Goal: Task Accomplishment & Management: Complete application form

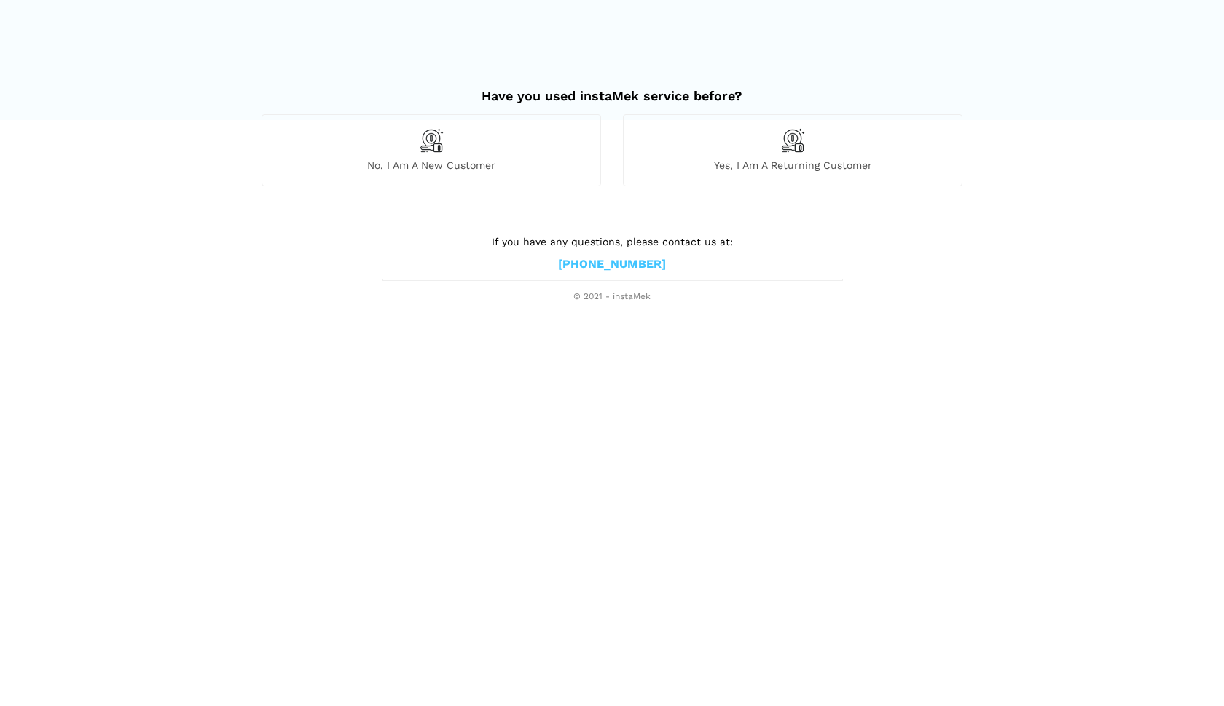
click at [449, 149] on div "No, I am a new customer" at bounding box center [430, 149] width 339 height 71
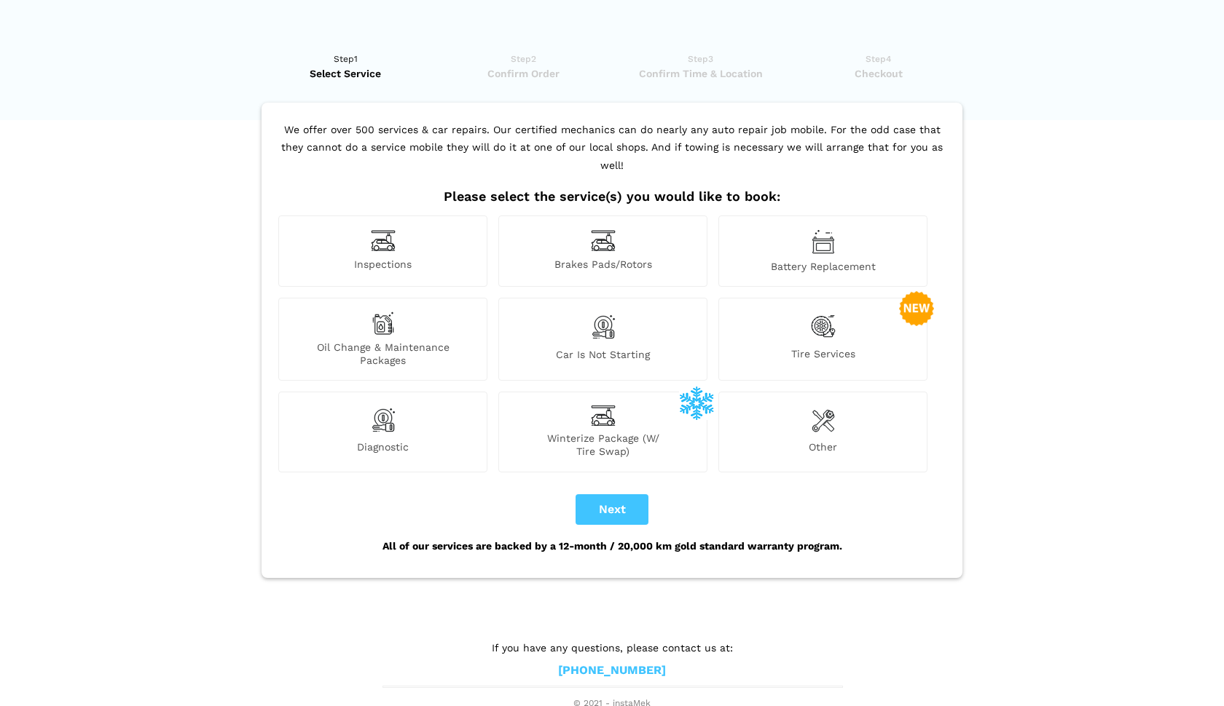
click at [407, 341] on span "Oil Change & Maintenance Packages" at bounding box center [383, 354] width 208 height 26
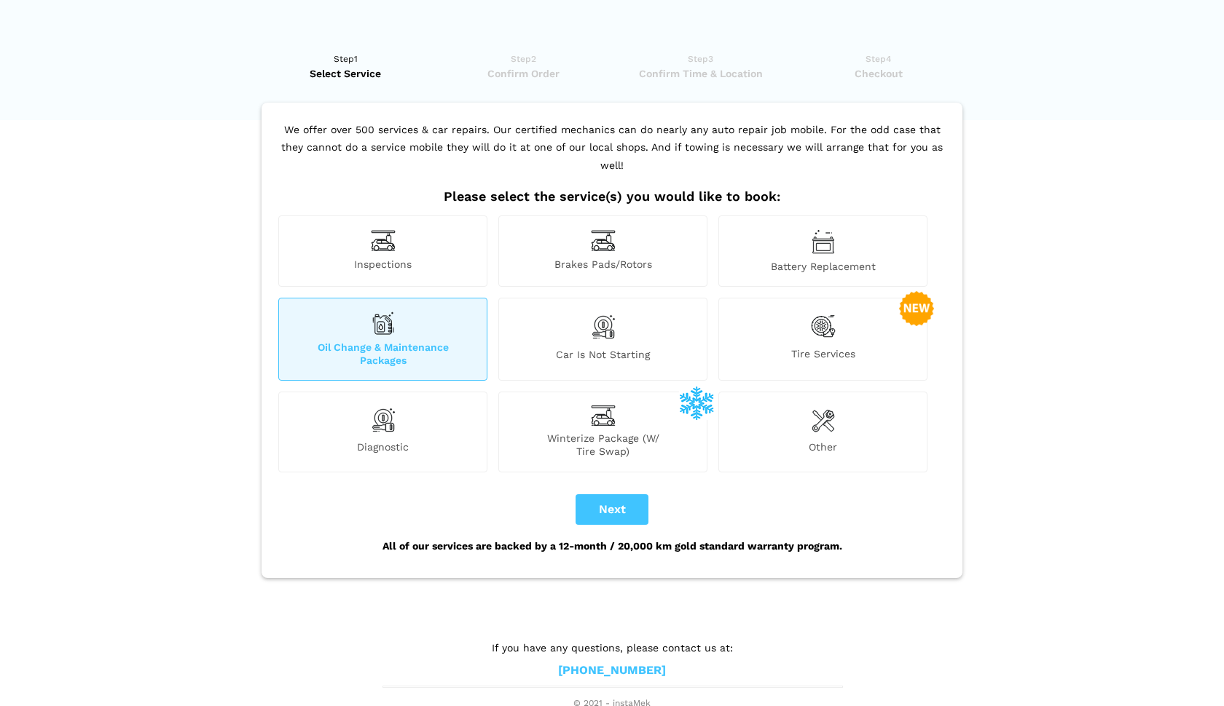
click at [390, 417] on div "Diagnostic" at bounding box center [382, 432] width 209 height 80
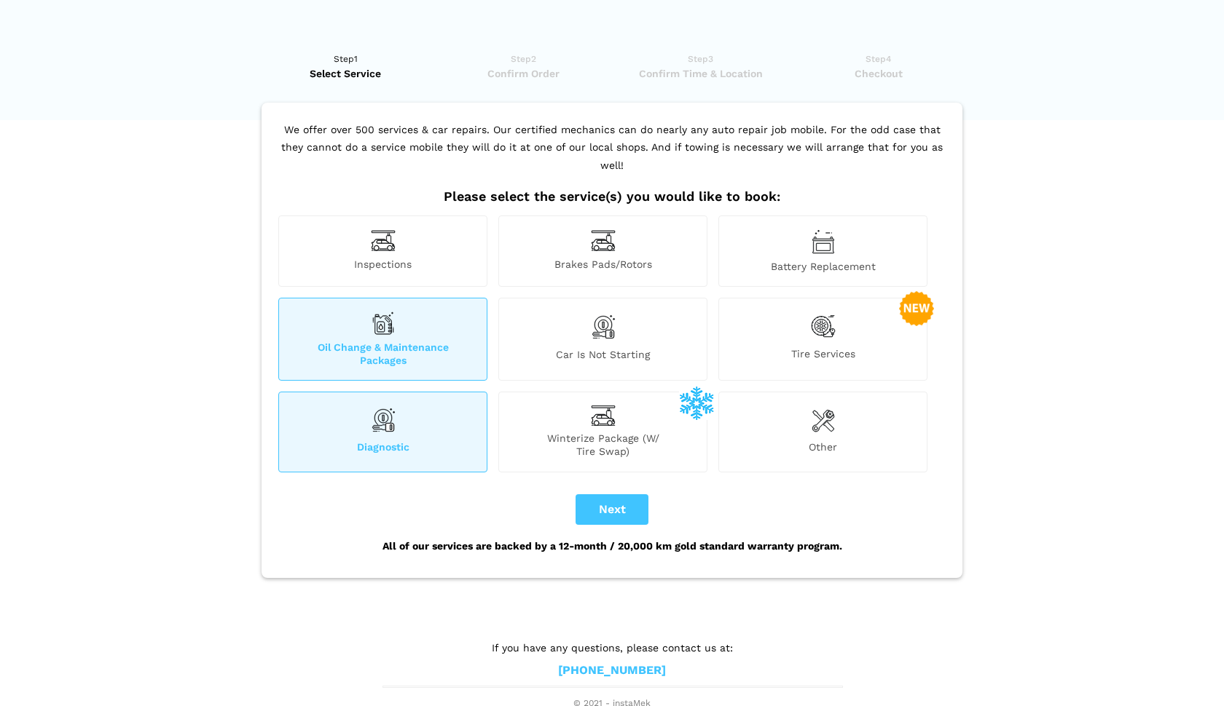
click at [363, 258] on span "Inspections" at bounding box center [383, 265] width 208 height 15
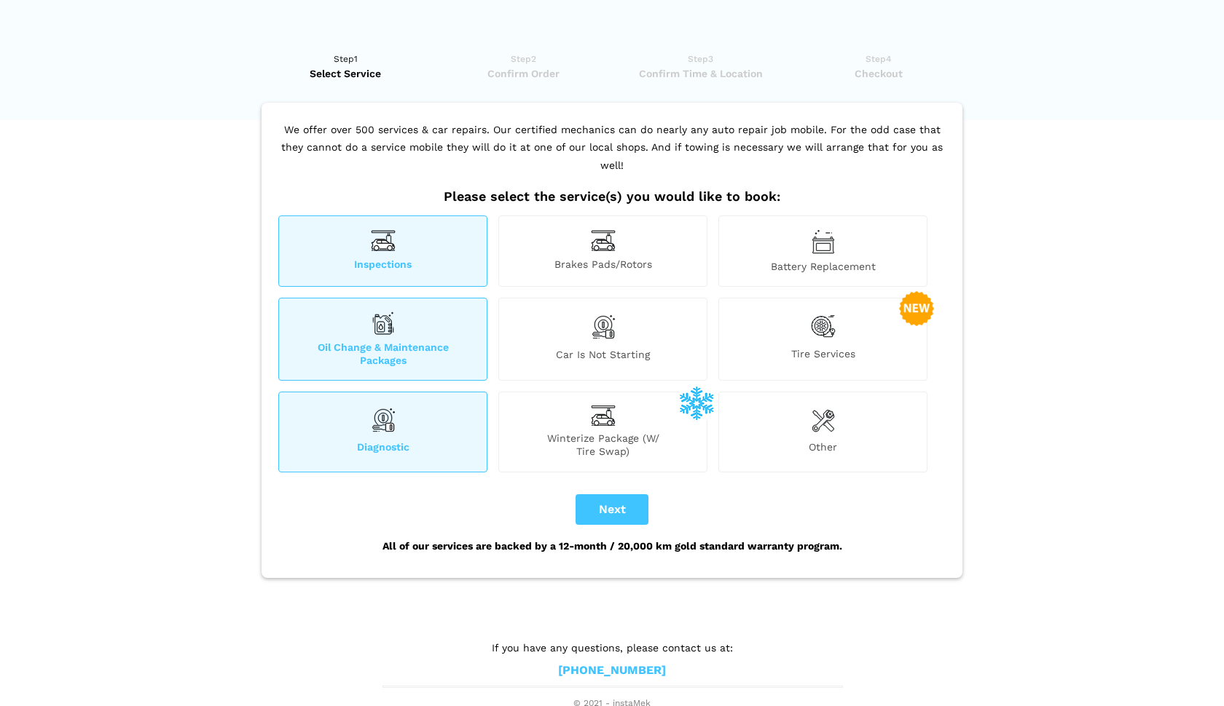
click at [397, 232] on div "Inspections" at bounding box center [382, 251] width 209 height 71
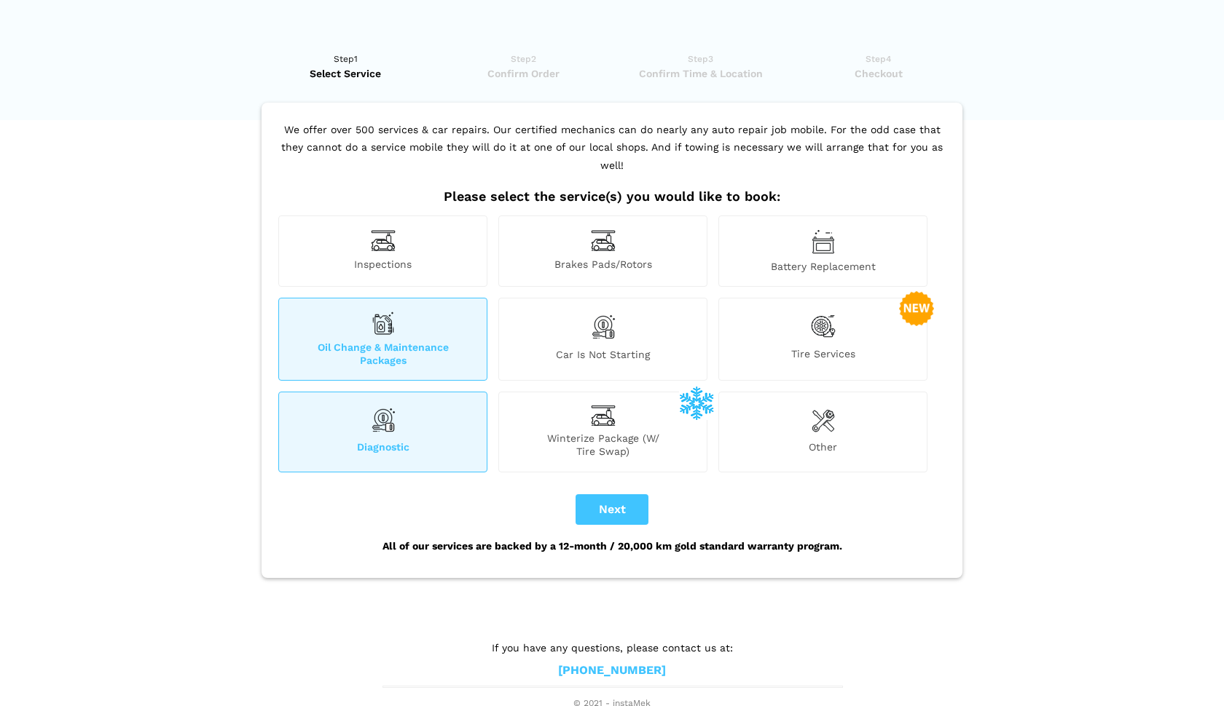
click at [385, 312] on img at bounding box center [382, 323] width 23 height 23
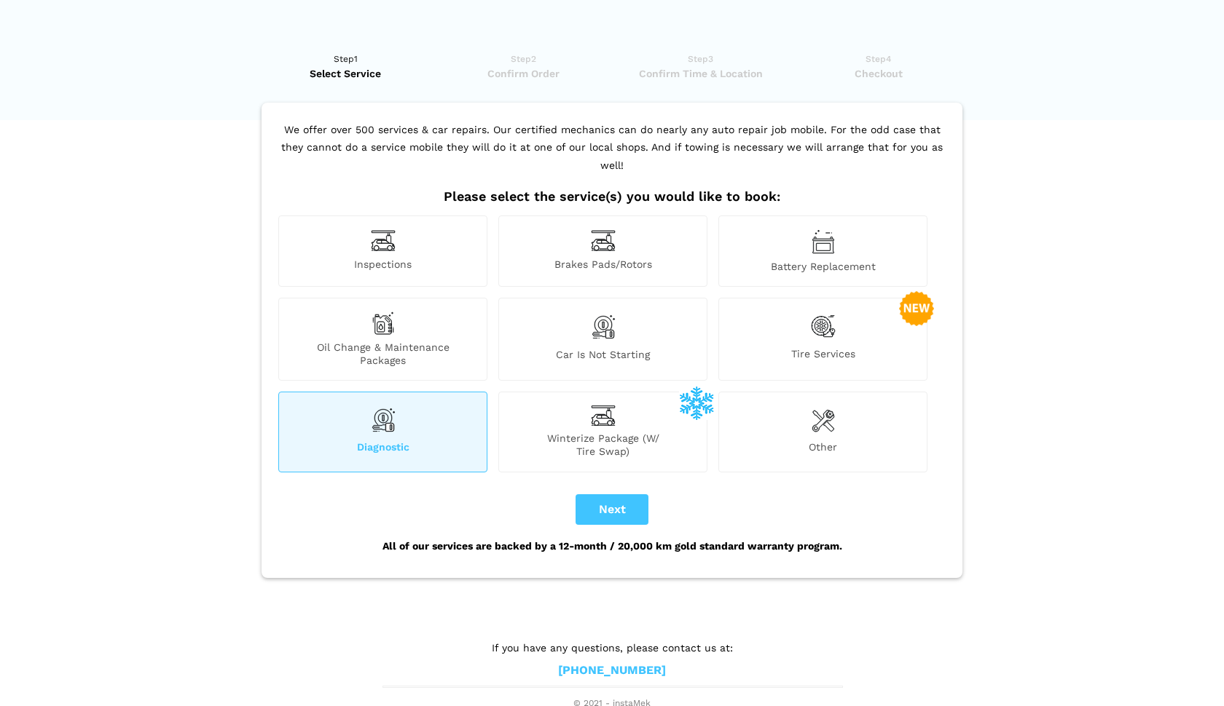
click at [623, 495] on button "Next" at bounding box center [611, 510] width 73 height 31
checkbox input "true"
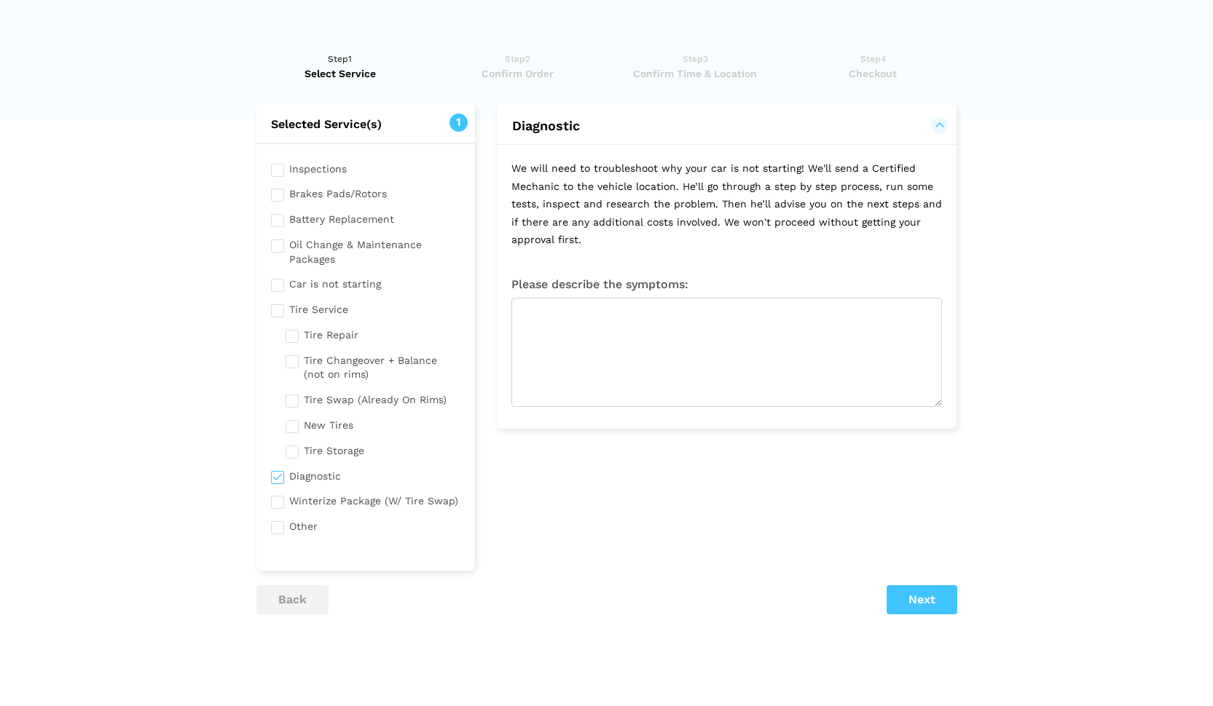
click at [324, 173] on input "checkbox" at bounding box center [366, 168] width 190 height 18
checkbox input "true"
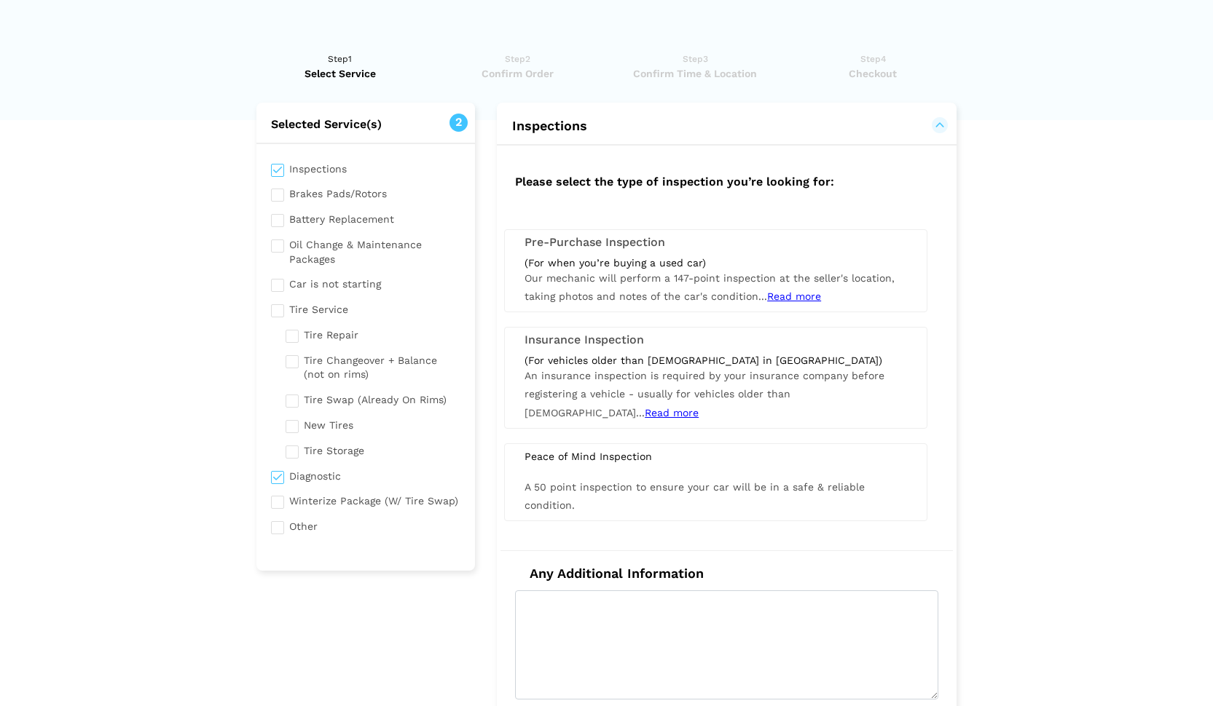
click at [313, 245] on input "checkbox" at bounding box center [366, 251] width 190 height 32
checkbox input "true"
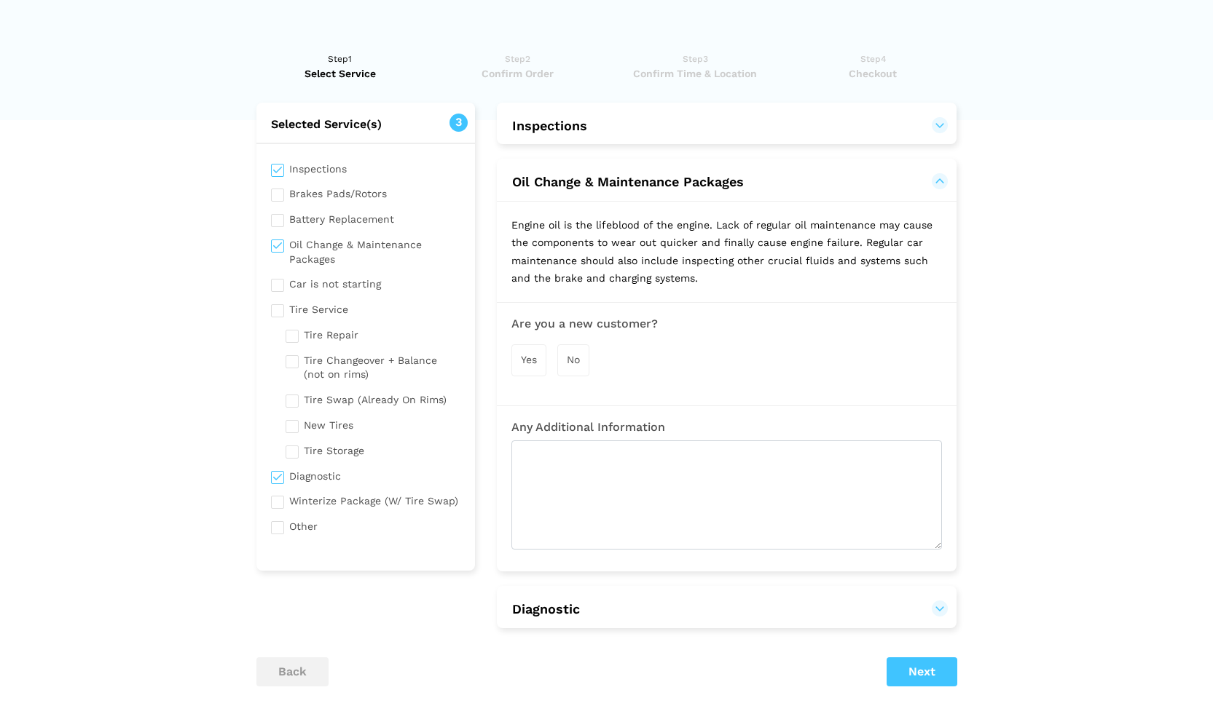
click at [528, 354] on span "Yes" at bounding box center [529, 360] width 16 height 12
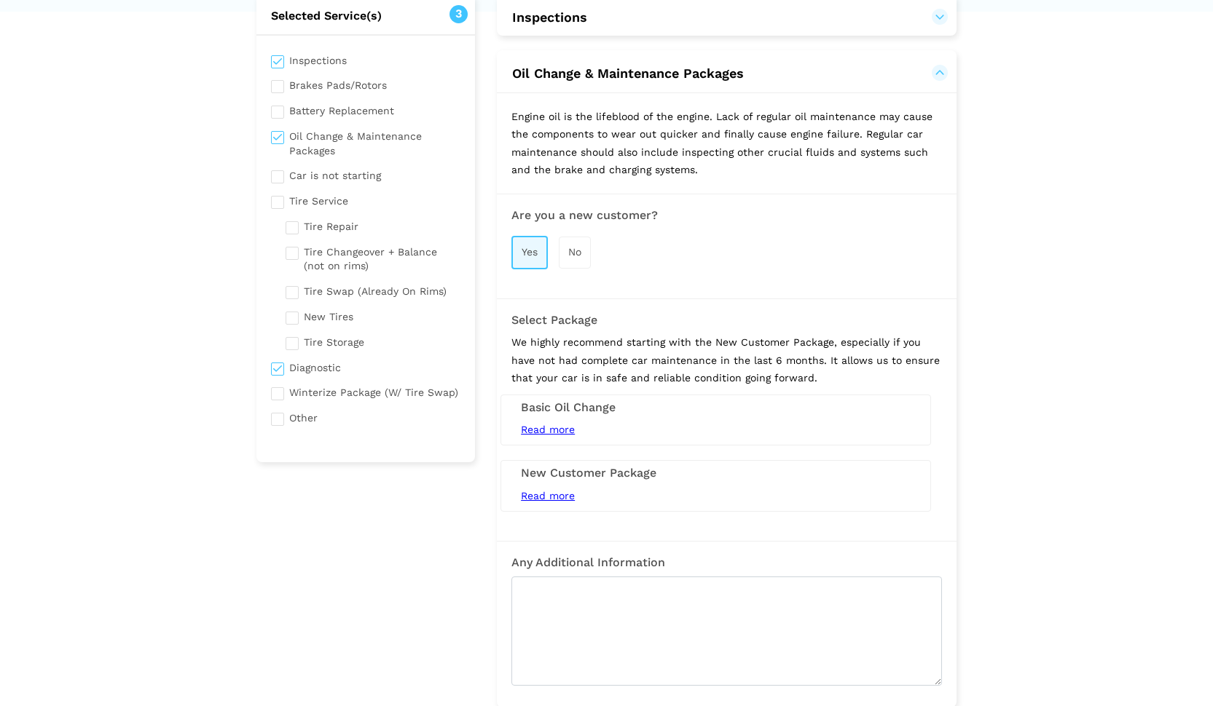
scroll to position [133, 0]
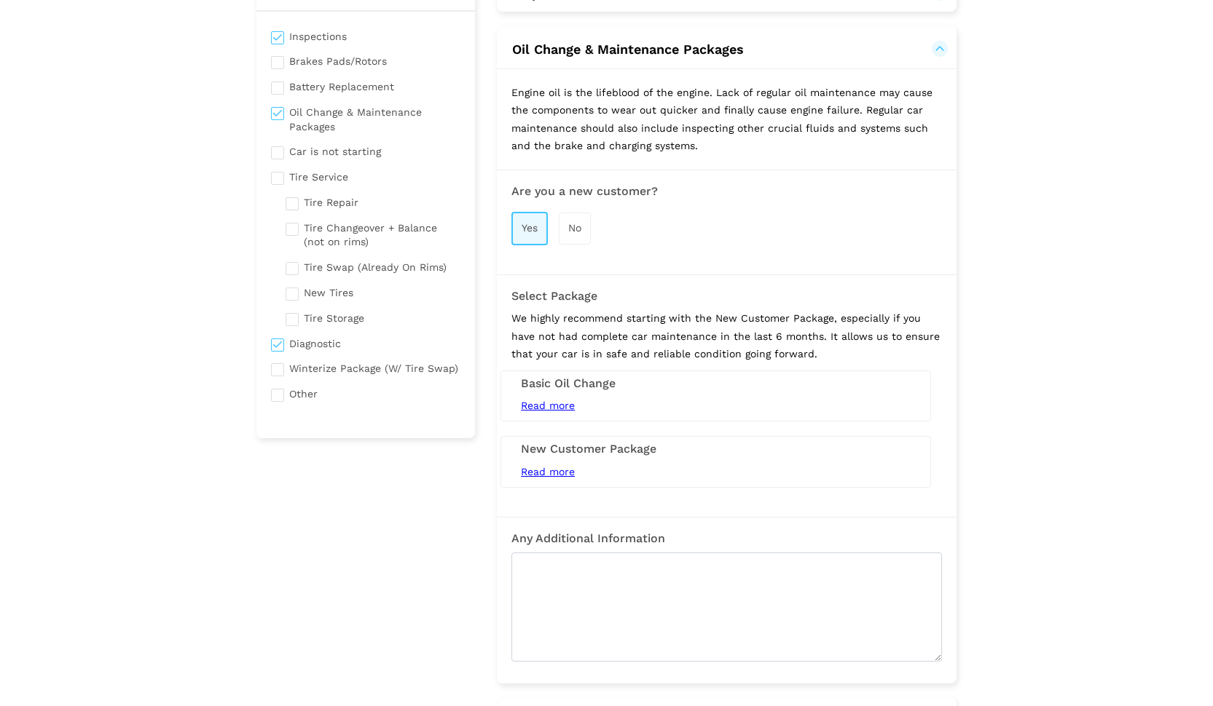
click at [551, 467] on span "Read more" at bounding box center [548, 472] width 54 height 12
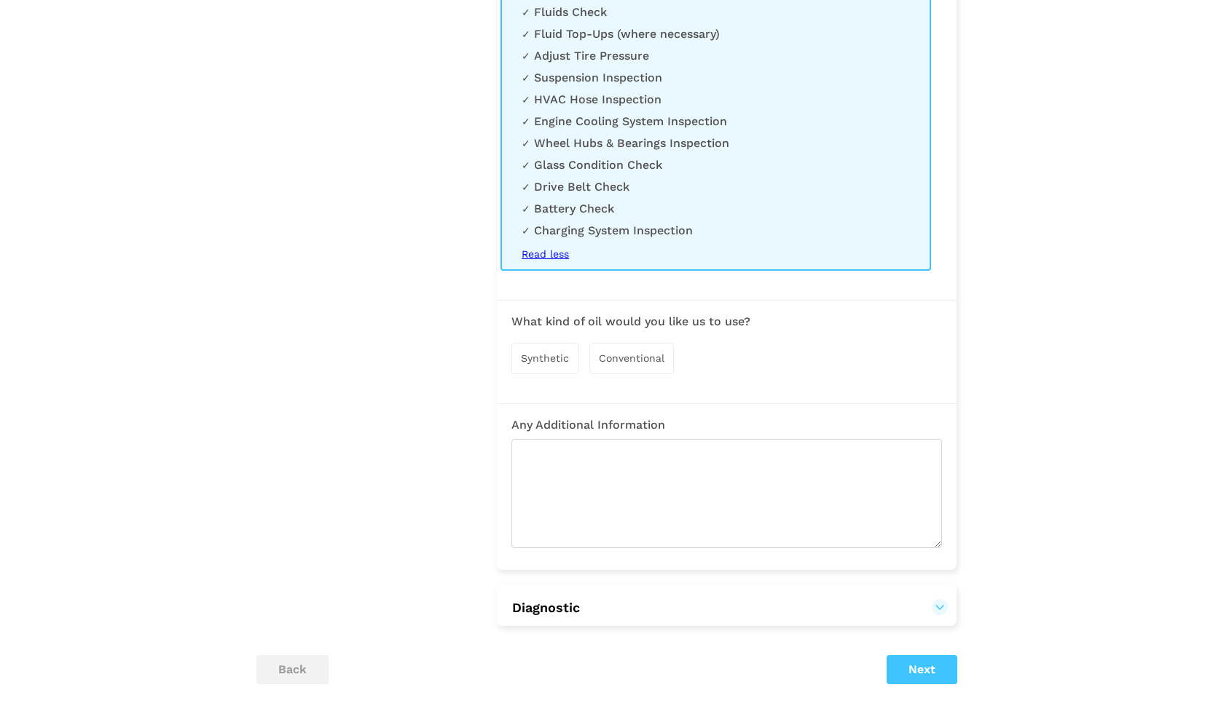
scroll to position [738, 0]
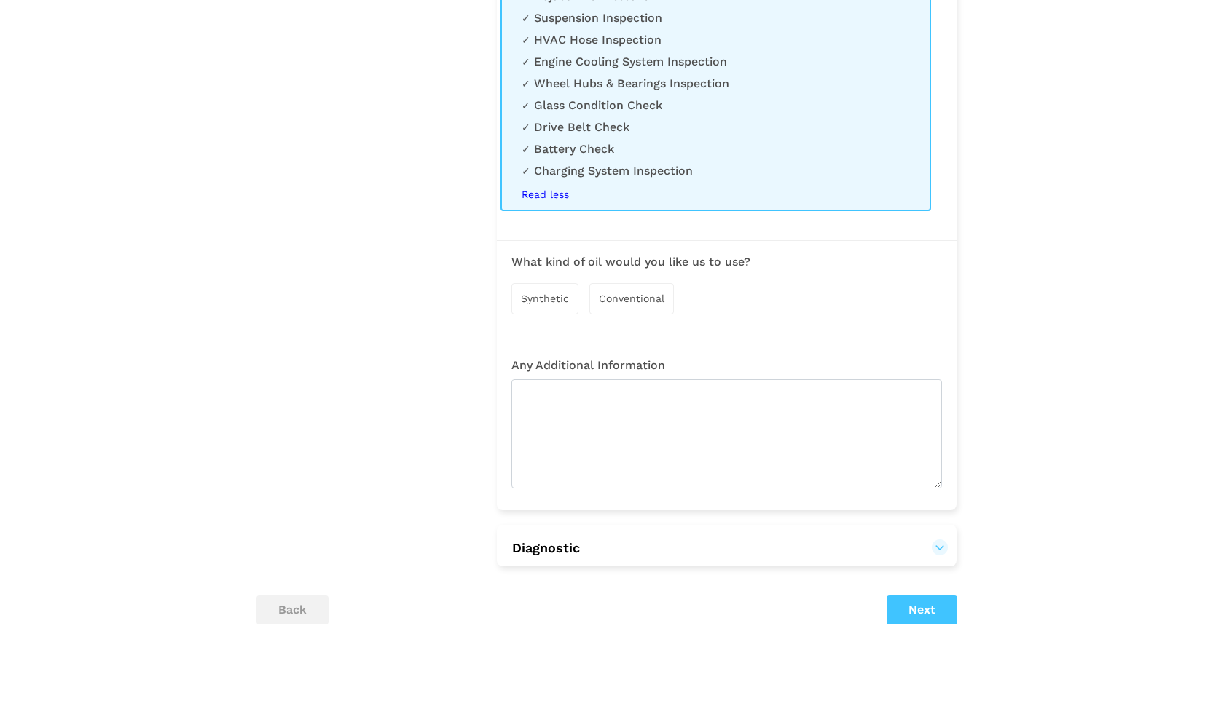
click at [862, 543] on button "Diagnostic" at bounding box center [726, 548] width 430 height 17
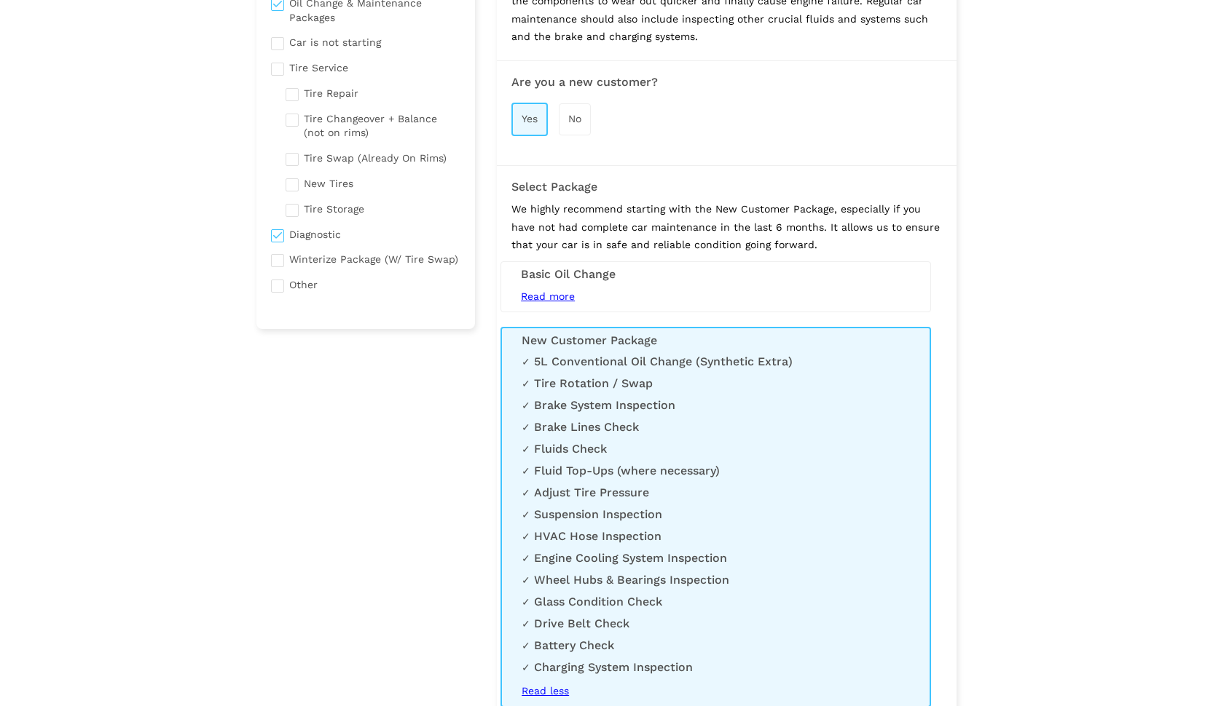
scroll to position [0, 0]
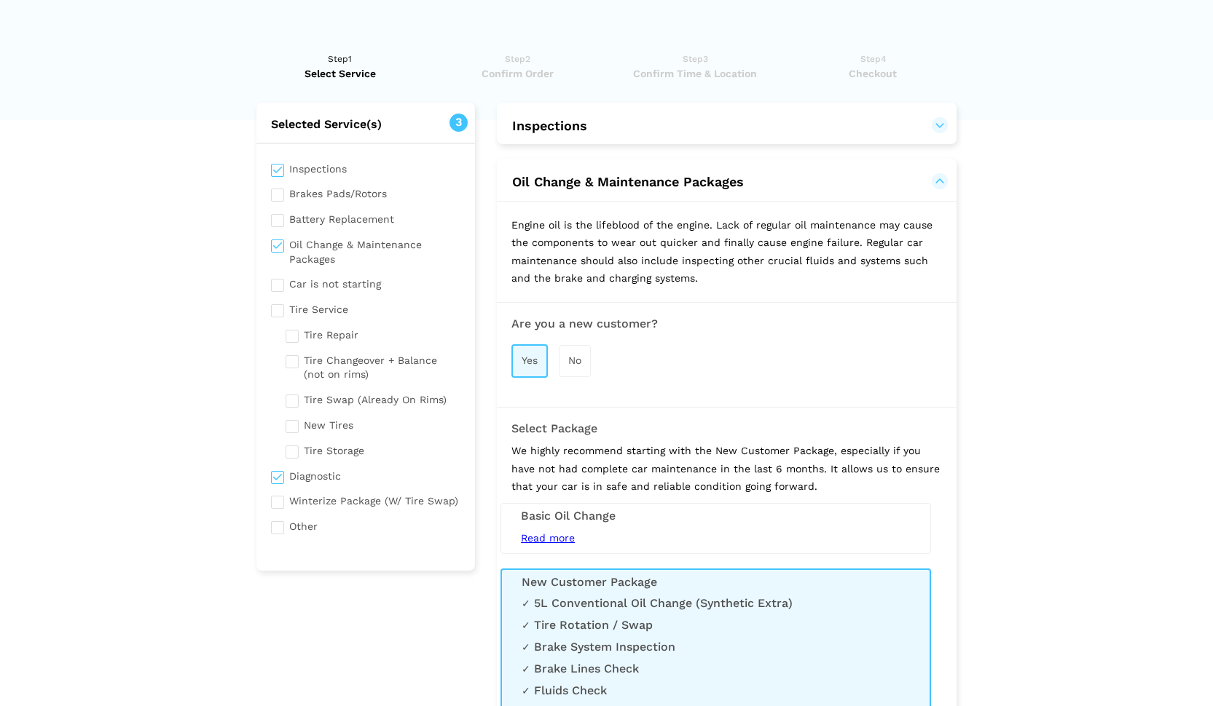
click at [277, 467] on input "checkbox" at bounding box center [366, 475] width 190 height 18
checkbox input "false"
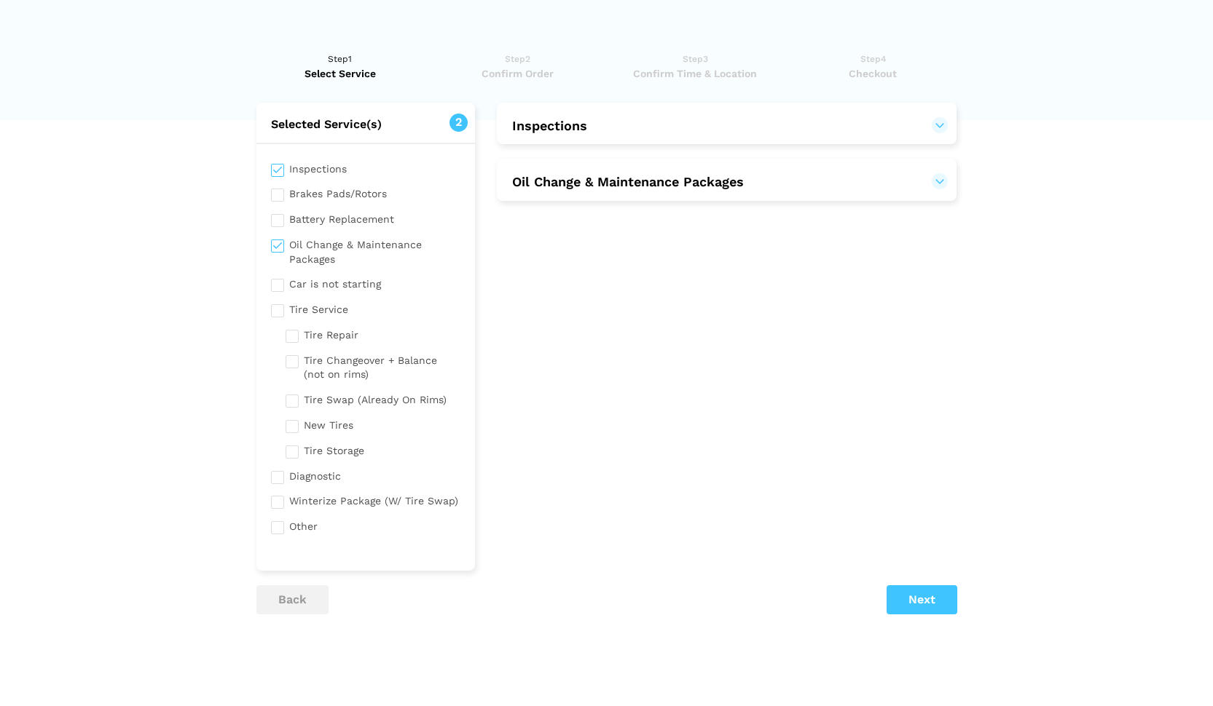
click at [730, 115] on h2 "Inspections" at bounding box center [727, 124] width 460 height 43
click at [940, 127] on button "Inspections" at bounding box center [726, 125] width 430 height 17
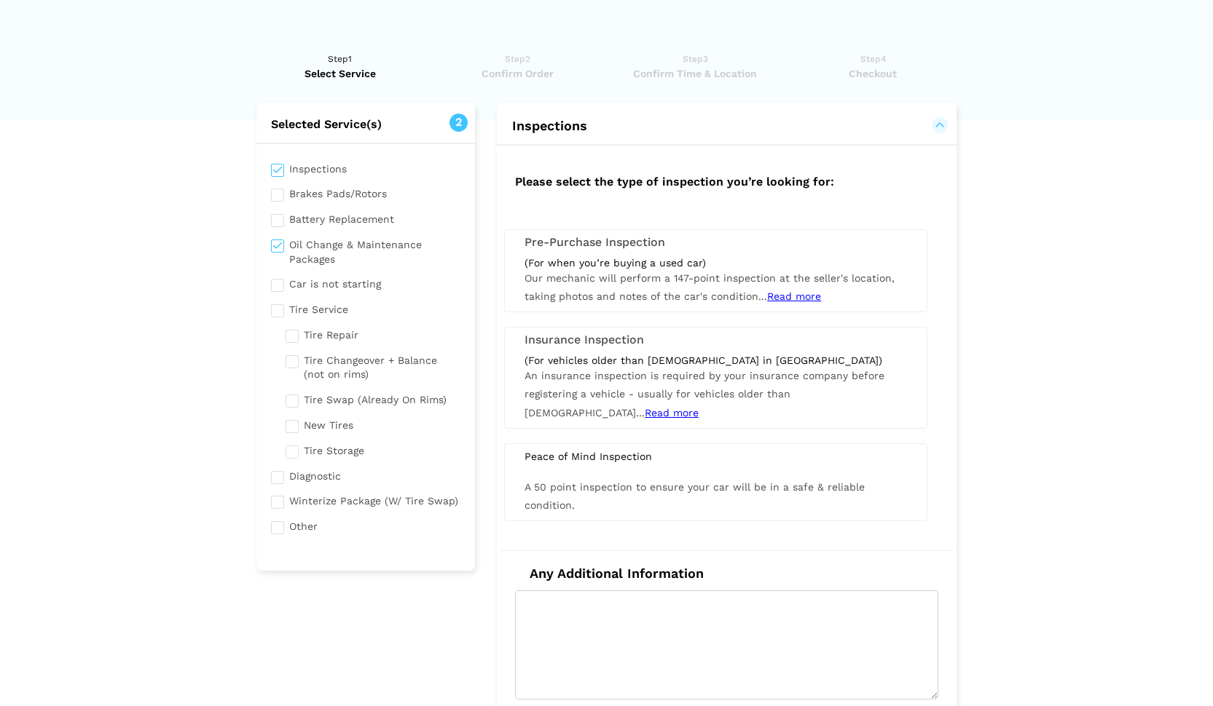
click at [655, 490] on div "A 50 point inspection to ensure your car will be in a safe & reliable condition." at bounding box center [715, 496] width 404 height 36
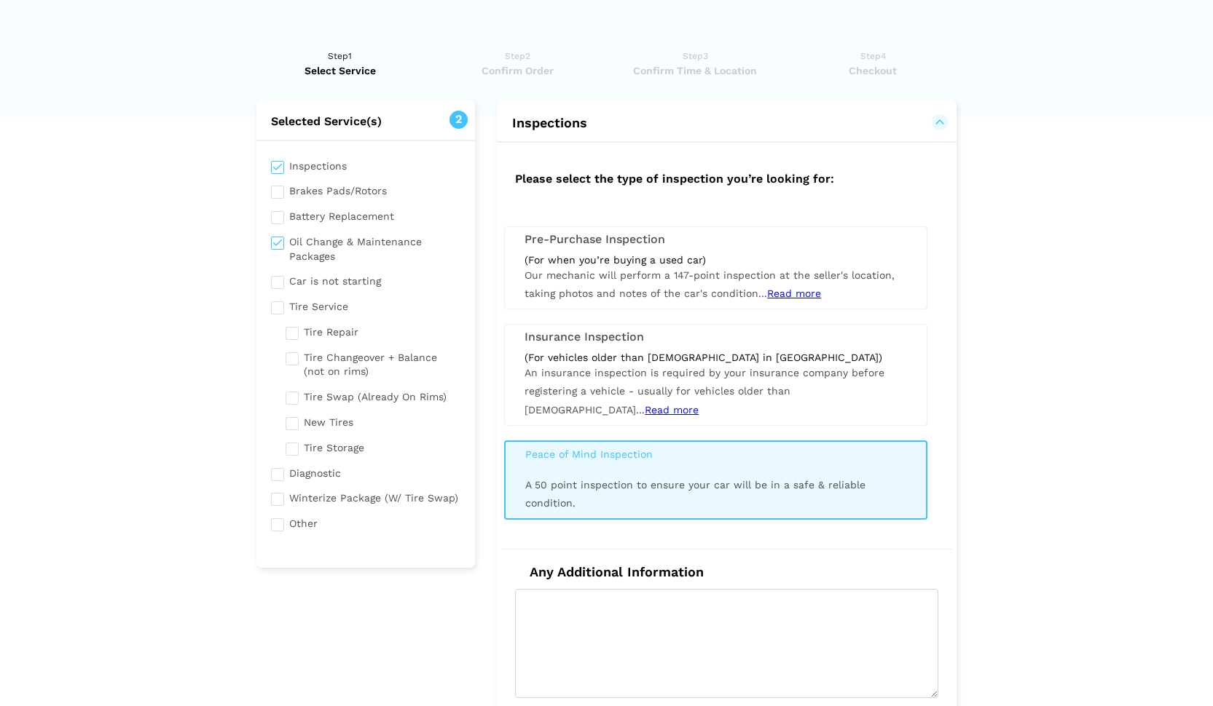
scroll to position [7, 0]
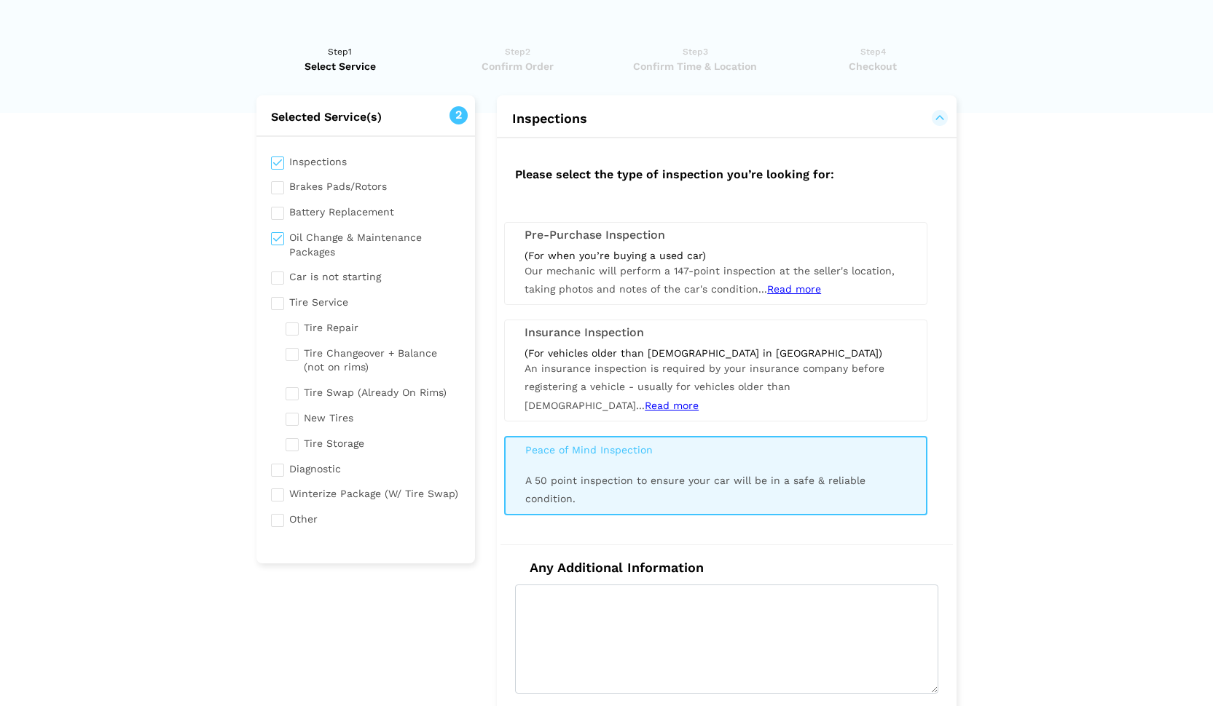
click at [555, 457] on div "Peace of Mind Inspection A 50 point inspection to ensure your car will be in a …" at bounding box center [715, 475] width 423 height 79
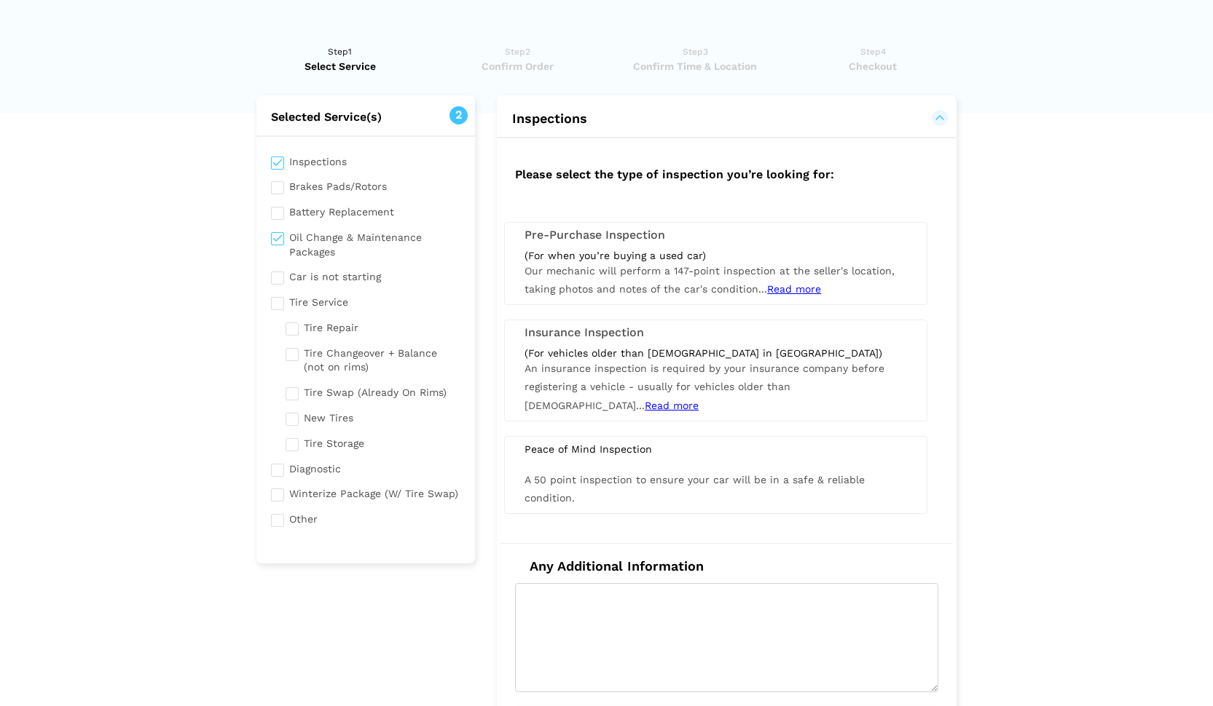
click at [297, 509] on input "checkbox" at bounding box center [366, 518] width 190 height 18
checkbox input "true"
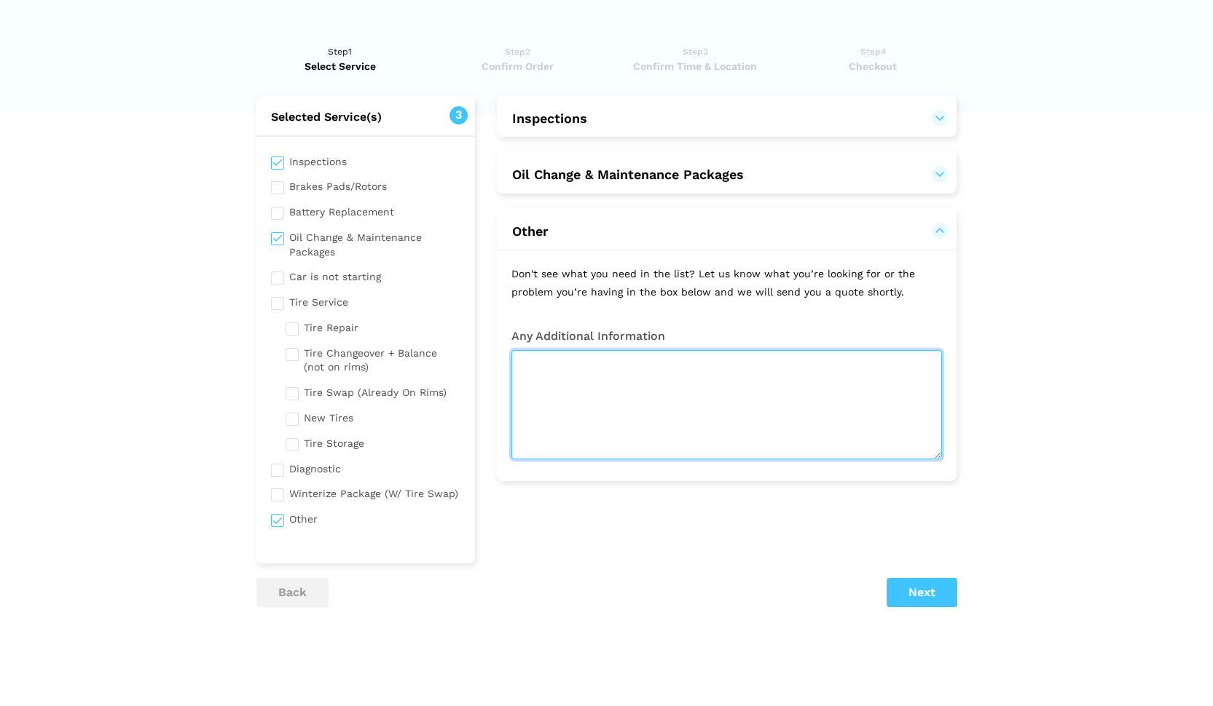
click at [618, 382] on textarea at bounding box center [726, 404] width 430 height 109
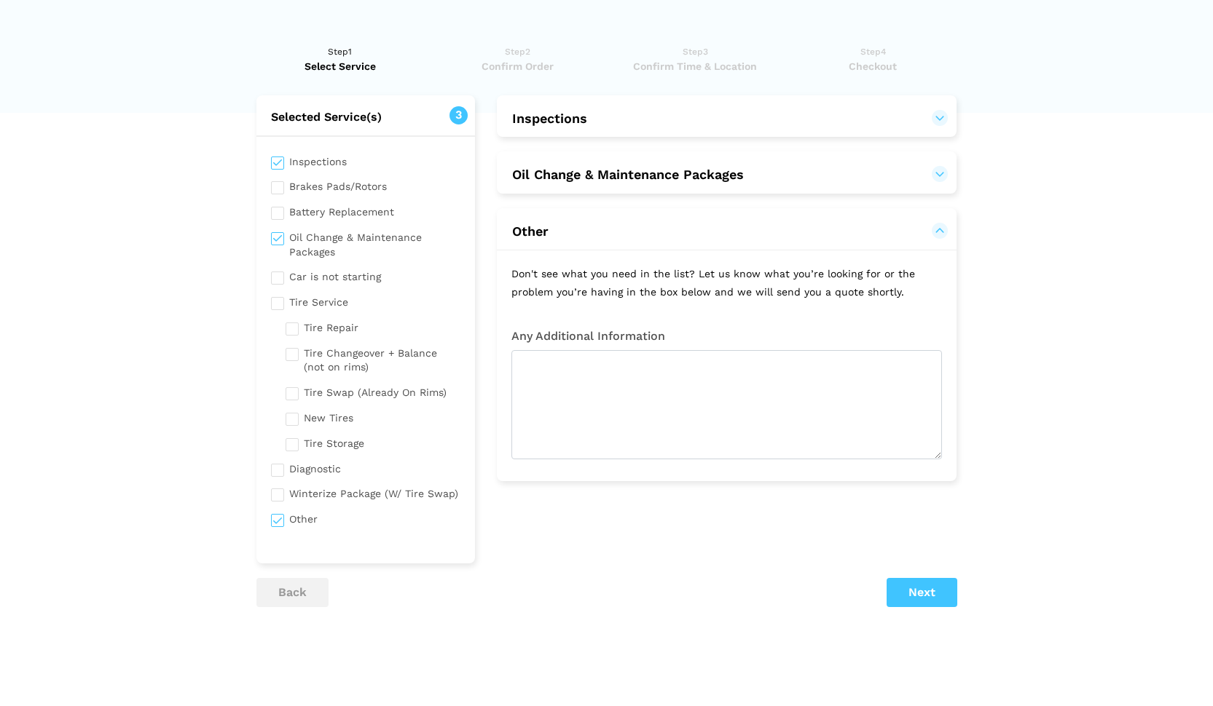
click at [272, 161] on input "checkbox" at bounding box center [366, 160] width 190 height 18
checkbox input "false"
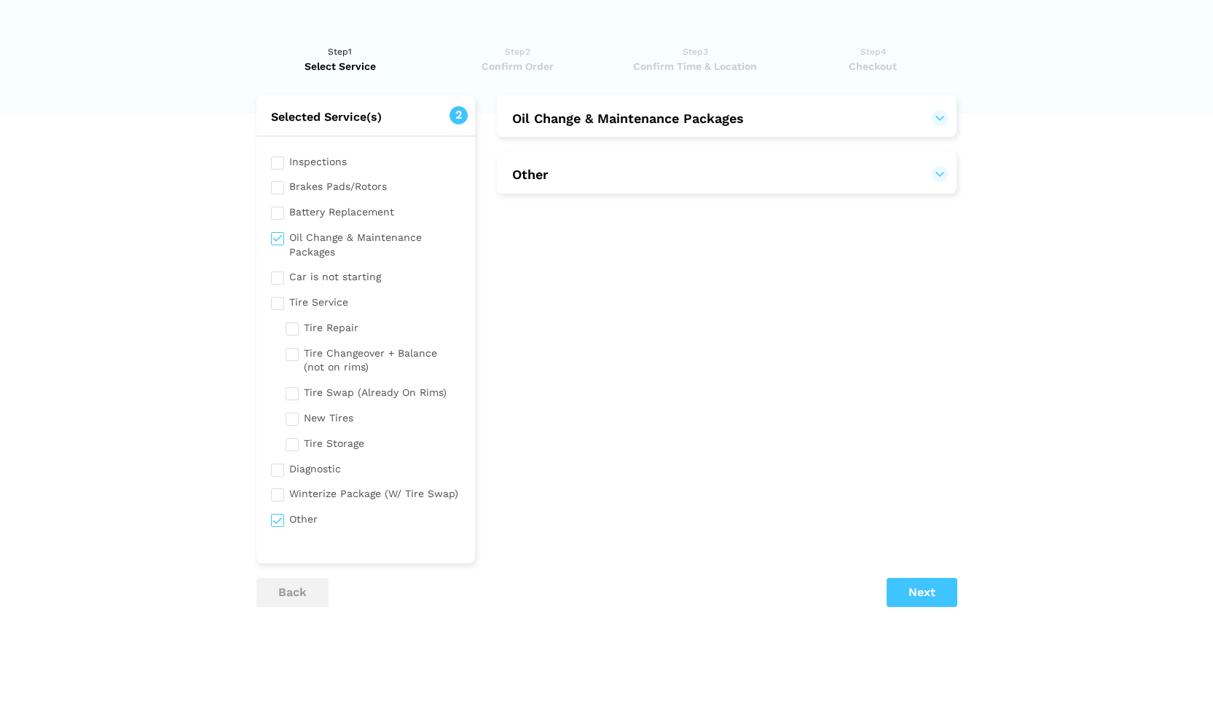
click at [671, 176] on button "Other" at bounding box center [726, 174] width 430 height 17
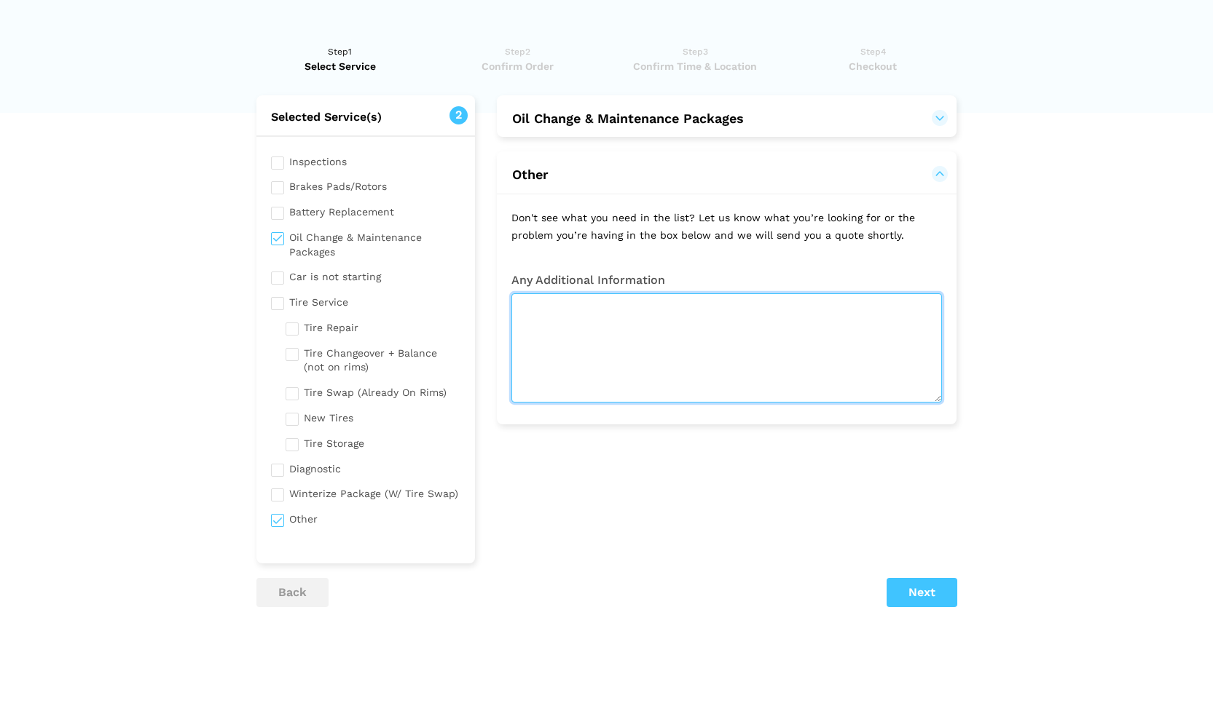
click at [649, 347] on textarea at bounding box center [726, 348] width 430 height 109
type textarea "Some oil leakage under the car, where the engine is."
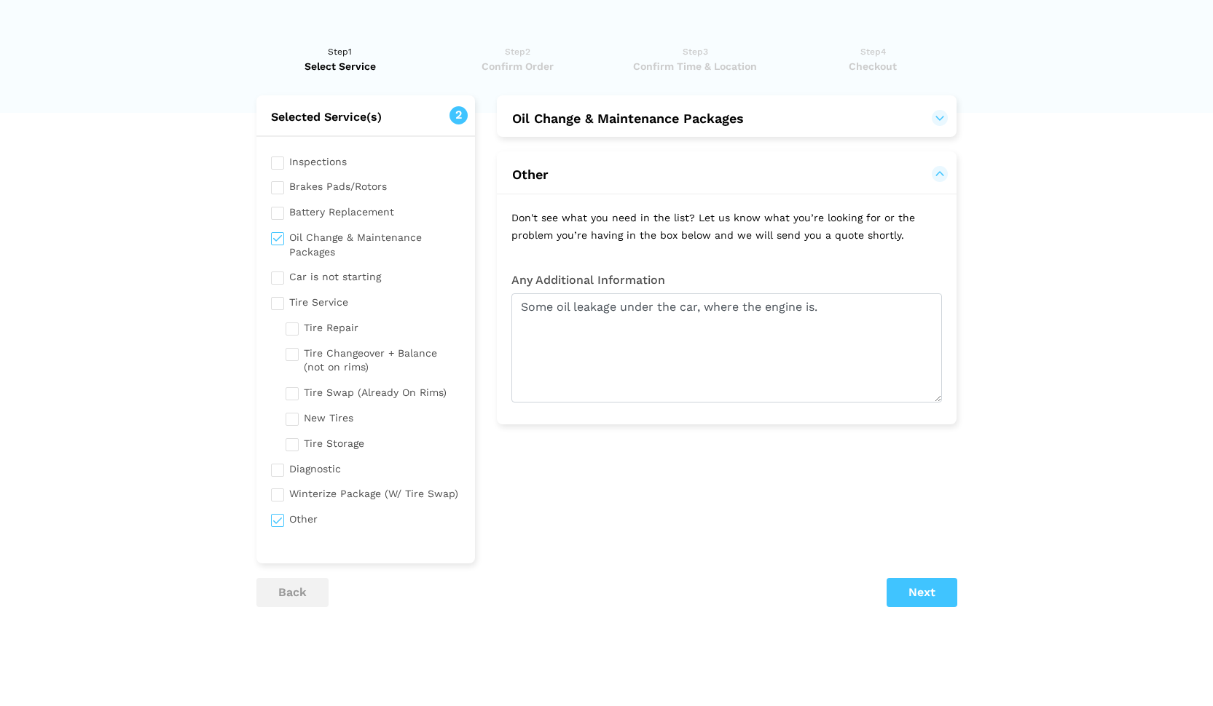
click at [926, 593] on button "Next" at bounding box center [921, 592] width 71 height 29
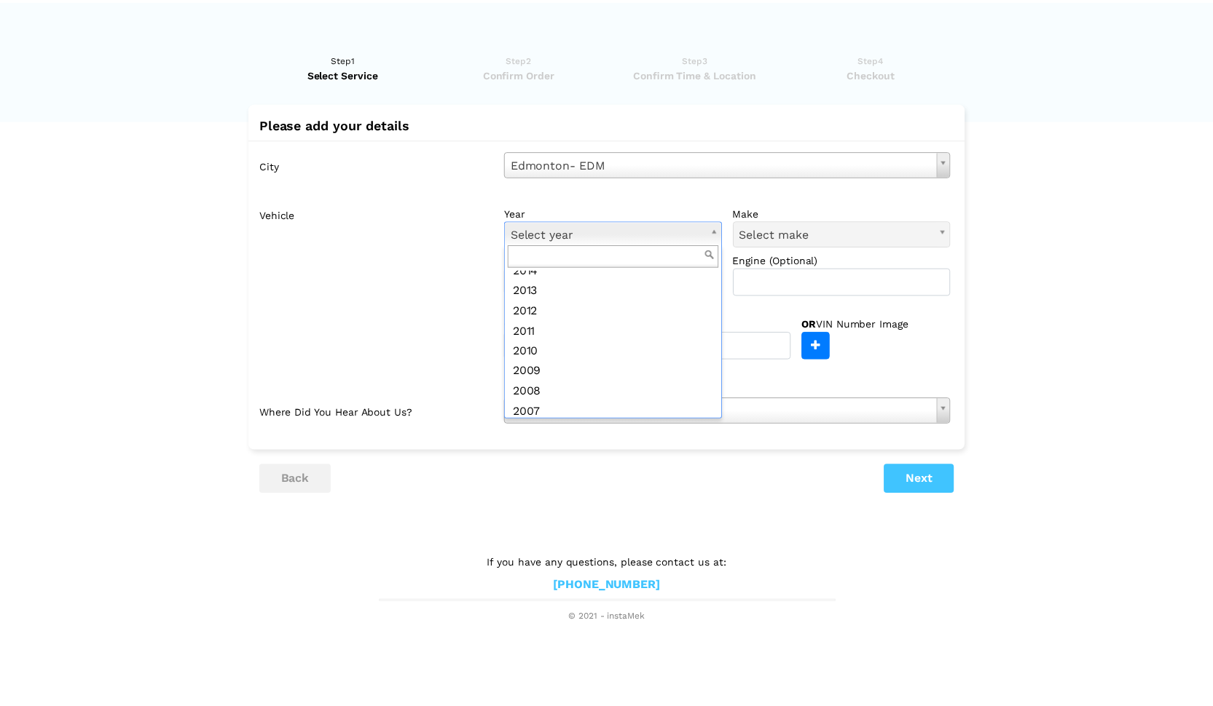
scroll to position [294, 0]
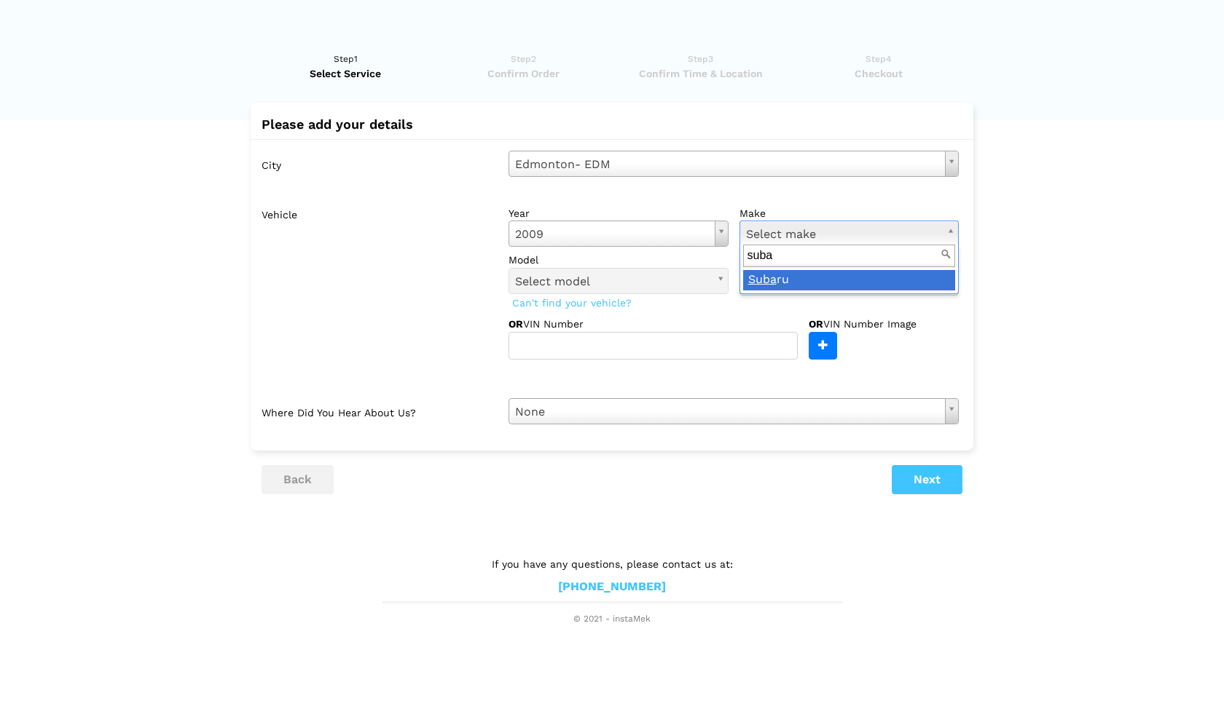
type input "suba"
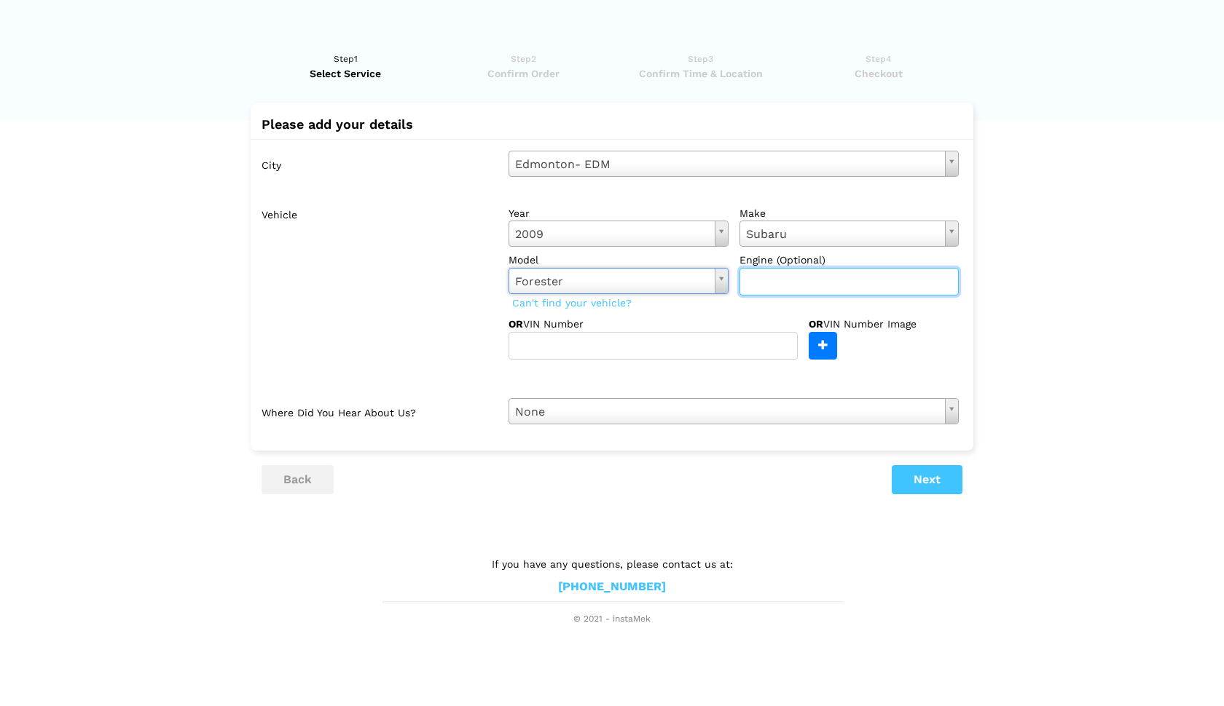
click at [800, 279] on input "text" at bounding box center [849, 282] width 220 height 28
click at [811, 283] on input "text" at bounding box center [849, 282] width 220 height 28
click at [293, 476] on button "back" at bounding box center [297, 479] width 72 height 29
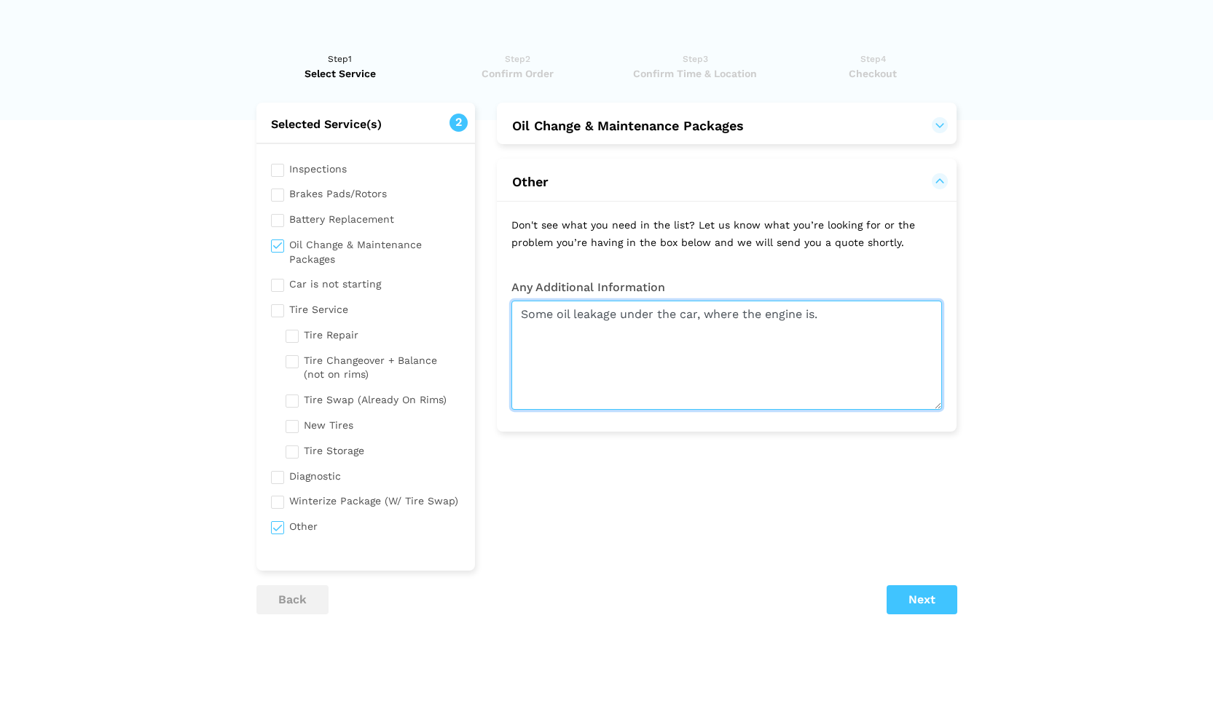
click at [642, 372] on textarea "Some oil leakage under the car, where the engine is." at bounding box center [726, 355] width 430 height 109
click at [791, 351] on textarea "There is some oil leakage under the car, specifically where the engine is locat…" at bounding box center [726, 355] width 430 height 109
click at [584, 330] on textarea "There is some oil leakage under the car, specifically where the engine is locat…" at bounding box center [726, 355] width 430 height 109
type textarea "There is some oil leakage under the car, specifically where the engine is locat…"
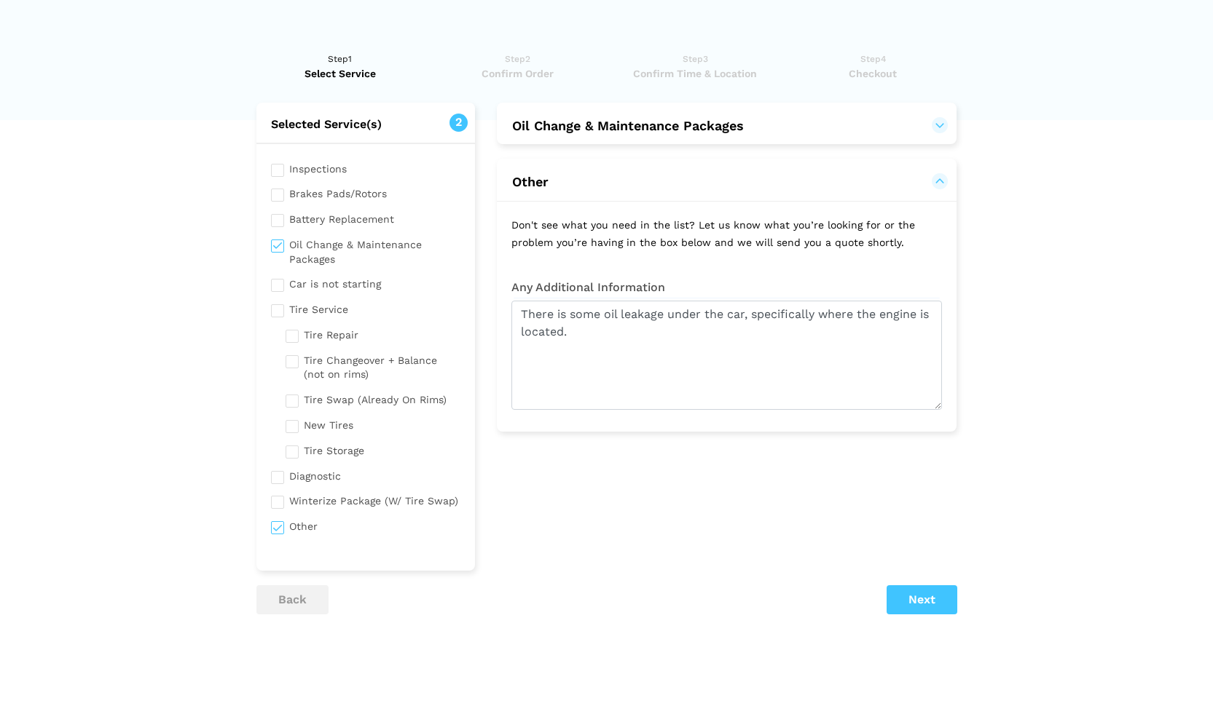
click at [637, 124] on button "Oil Change & Maintenance Packages" at bounding box center [627, 125] width 233 height 17
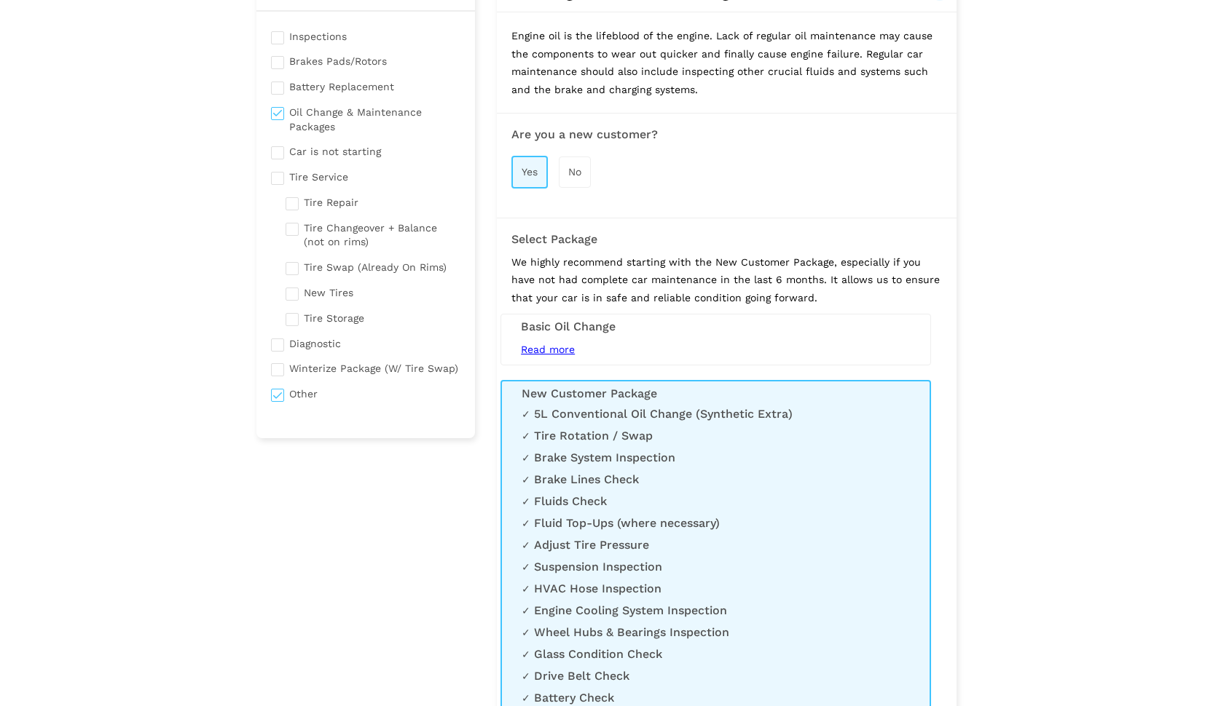
scroll to position [7, 0]
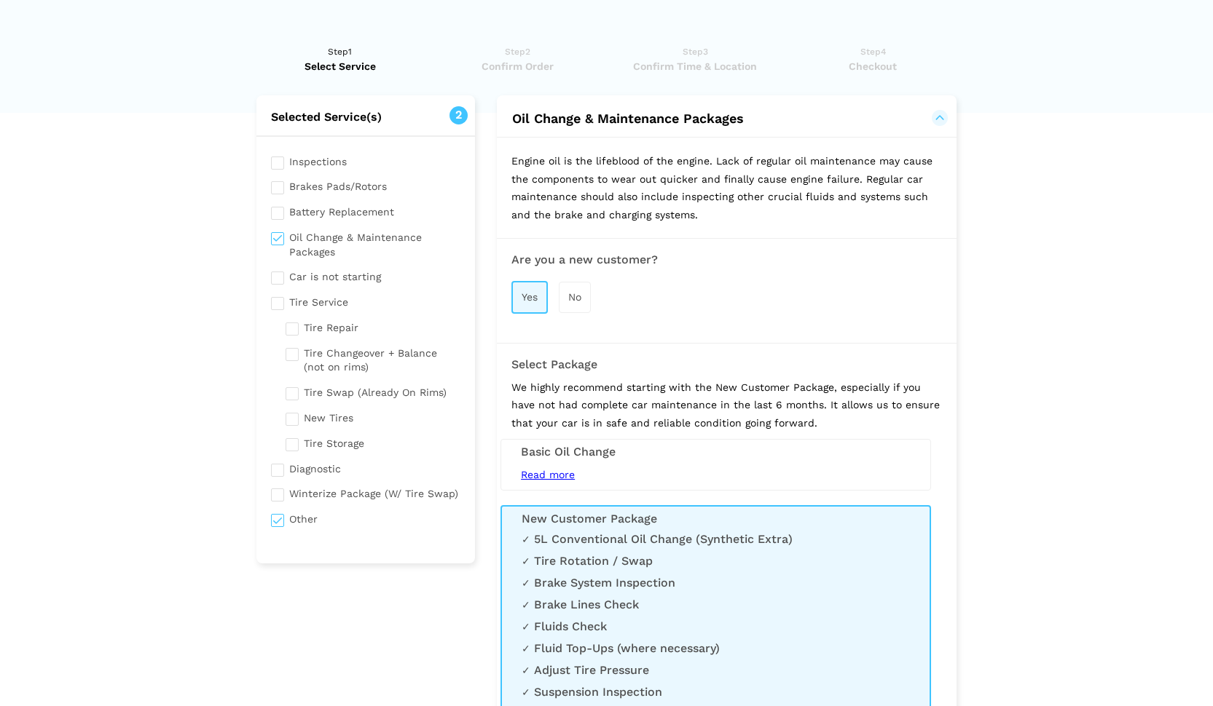
click at [277, 239] on input "checkbox" at bounding box center [366, 243] width 190 height 32
checkbox input "false"
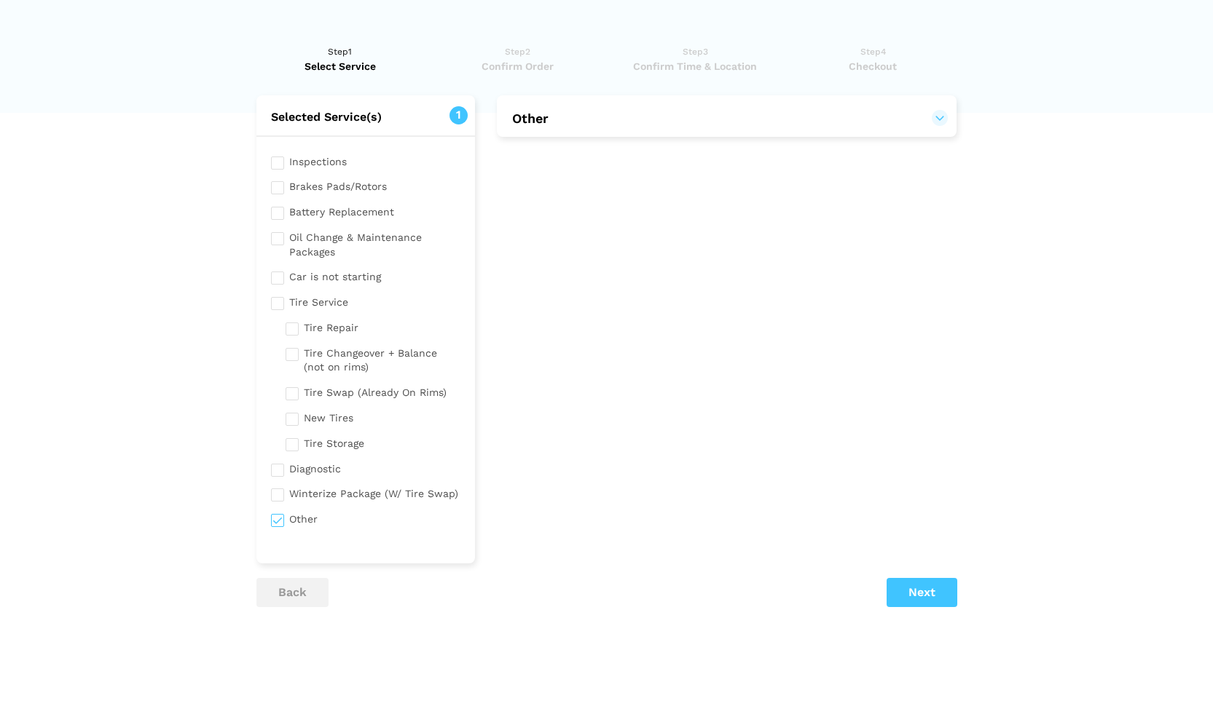
click at [1170, 413] on lik "Have you used instaMek service before? No, I am a new customer Yes, I am a retu…" at bounding box center [606, 403] width 1213 height 747
click at [924, 125] on h2 "Other" at bounding box center [727, 116] width 460 height 43
click at [947, 105] on h2 "Other" at bounding box center [727, 116] width 460 height 43
click at [939, 125] on h2 "Other" at bounding box center [727, 116] width 460 height 43
click at [939, 119] on button "Other" at bounding box center [726, 118] width 430 height 17
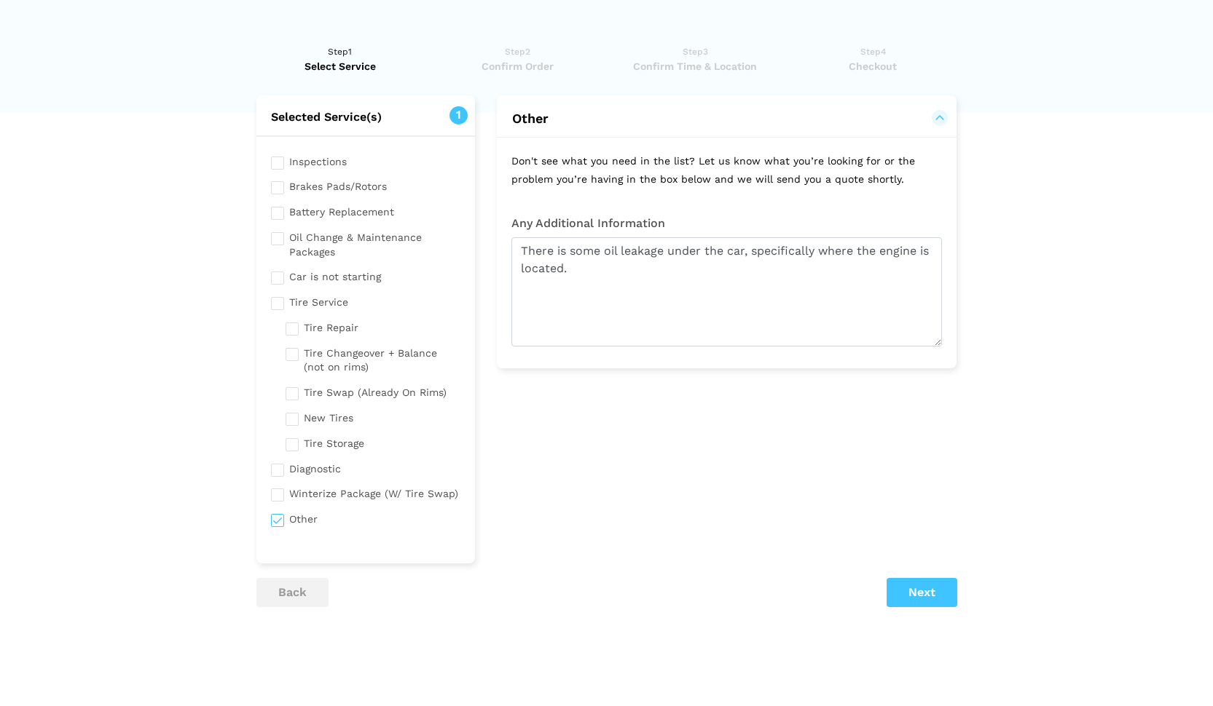
click at [929, 584] on button "Next" at bounding box center [921, 592] width 71 height 29
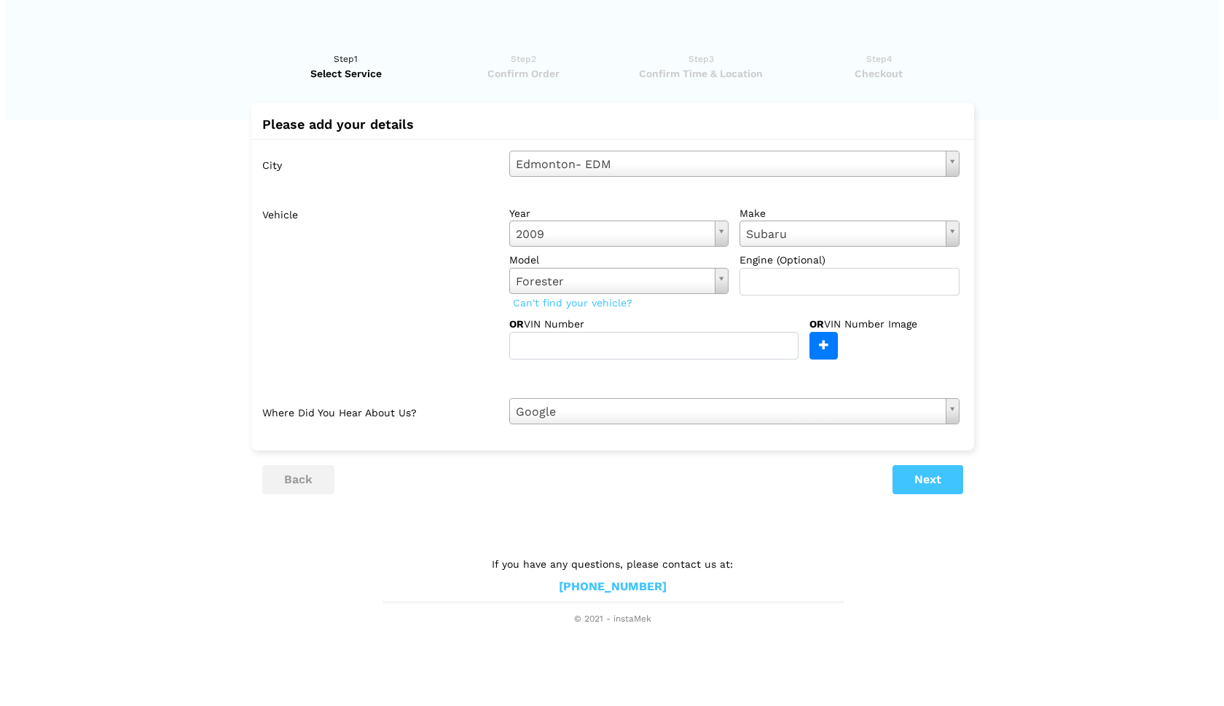
scroll to position [0, 0]
click at [923, 473] on button "Next" at bounding box center [926, 479] width 71 height 29
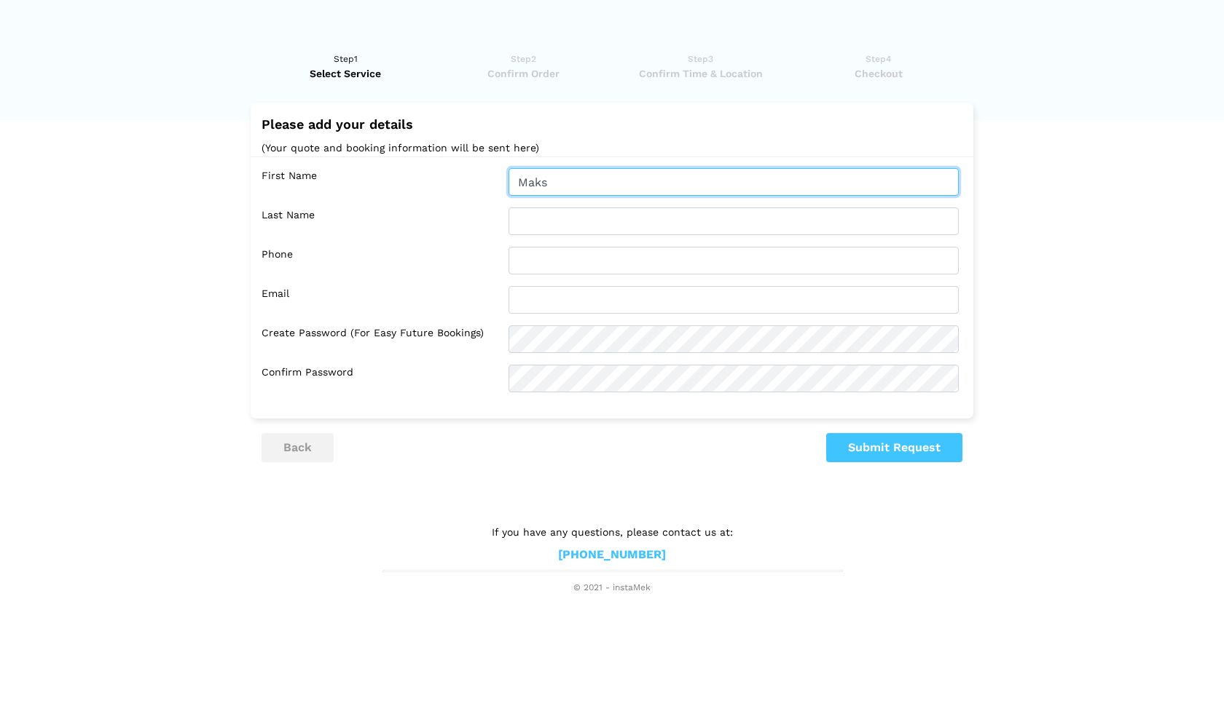
type input "Maks"
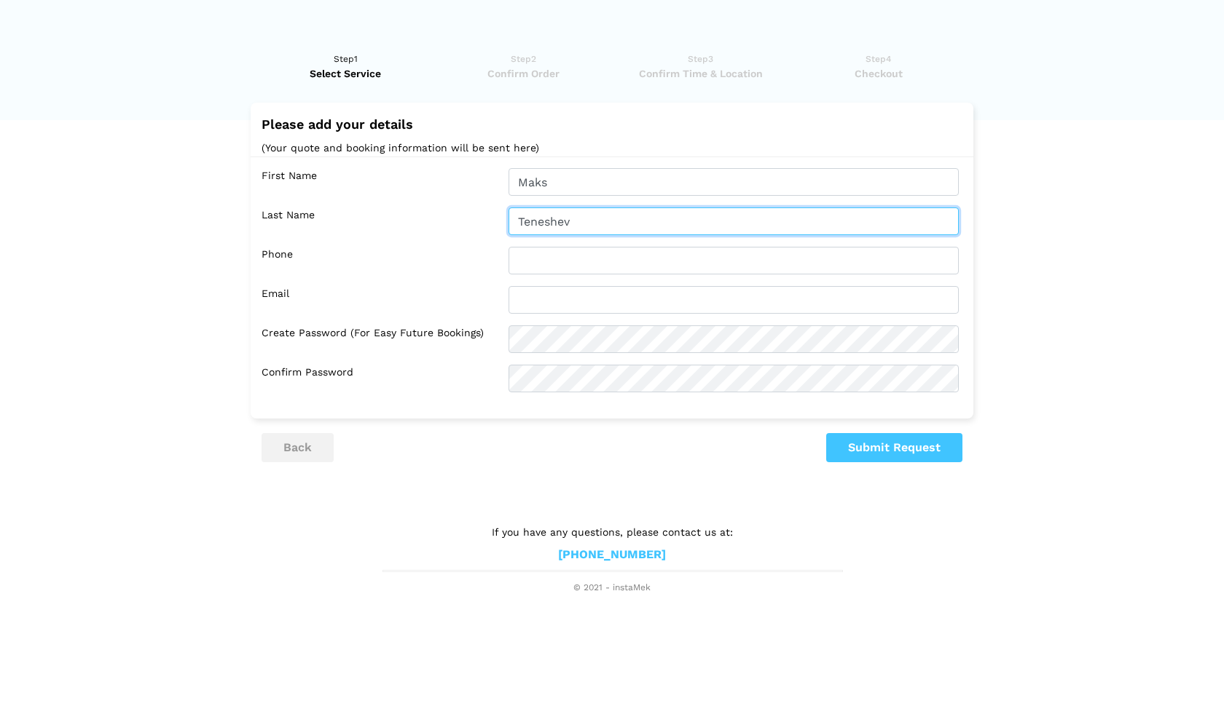
type input "Teneshev"
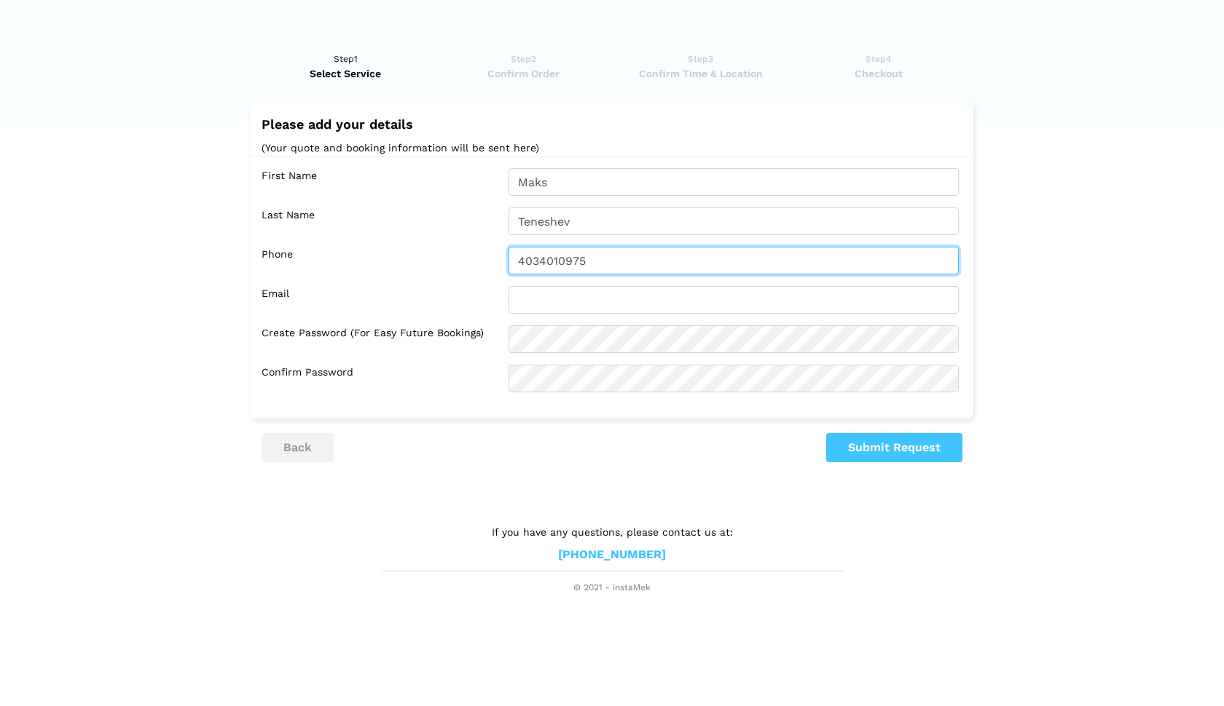
type input "4034010975"
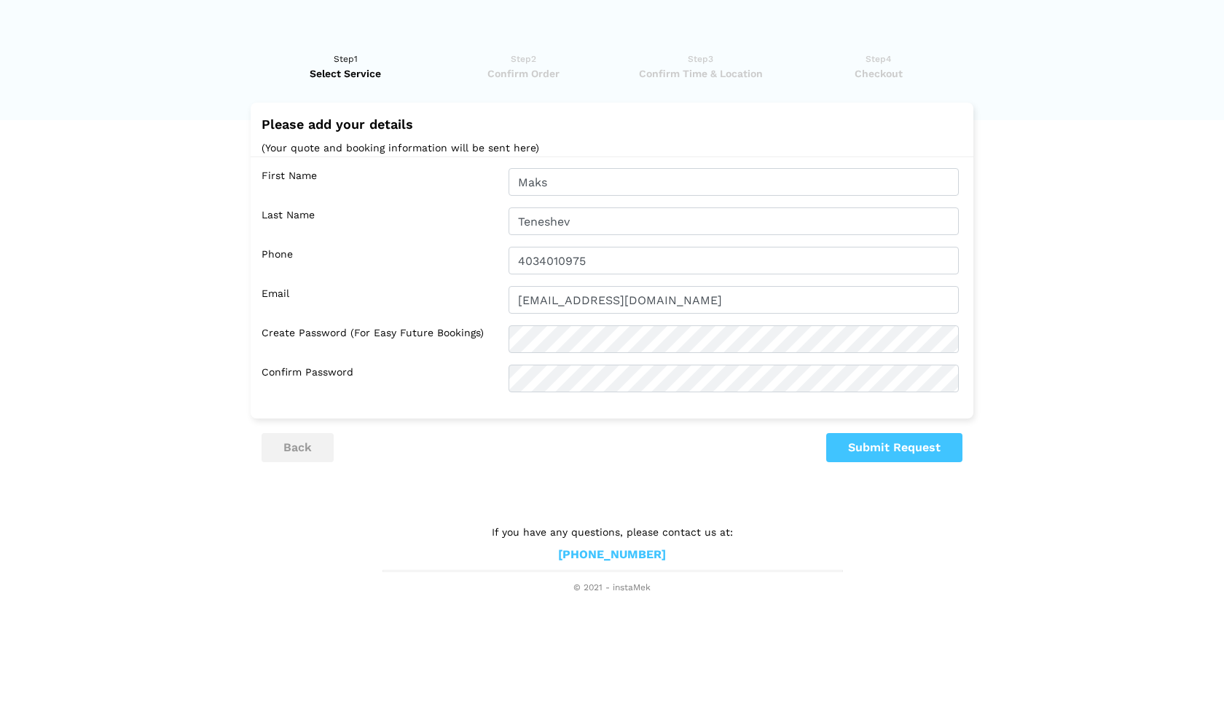
click at [470, 489] on lik "Have you used instaMek service before? No, I am a new customer Yes, I am a retu…" at bounding box center [612, 316] width 1224 height 558
click at [874, 455] on button "Submit Request" at bounding box center [894, 447] width 136 height 29
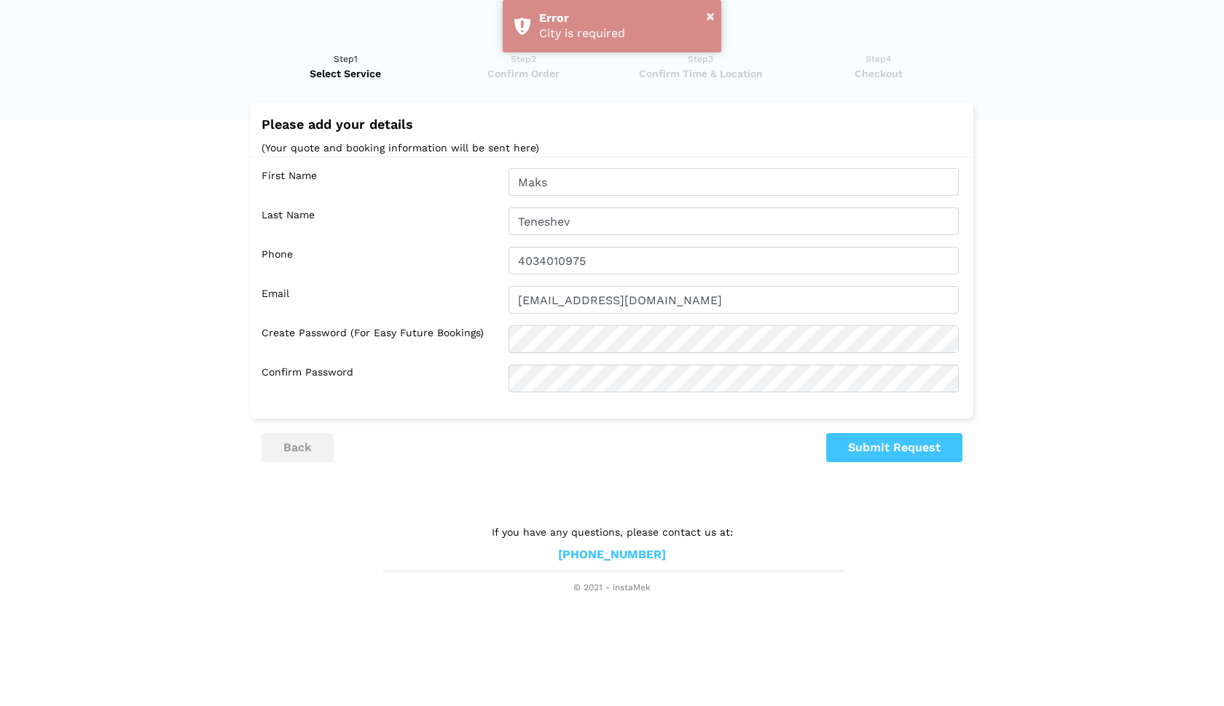
click at [426, 342] on label "Create Password (for easy future bookings)" at bounding box center [379, 340] width 236 height 28
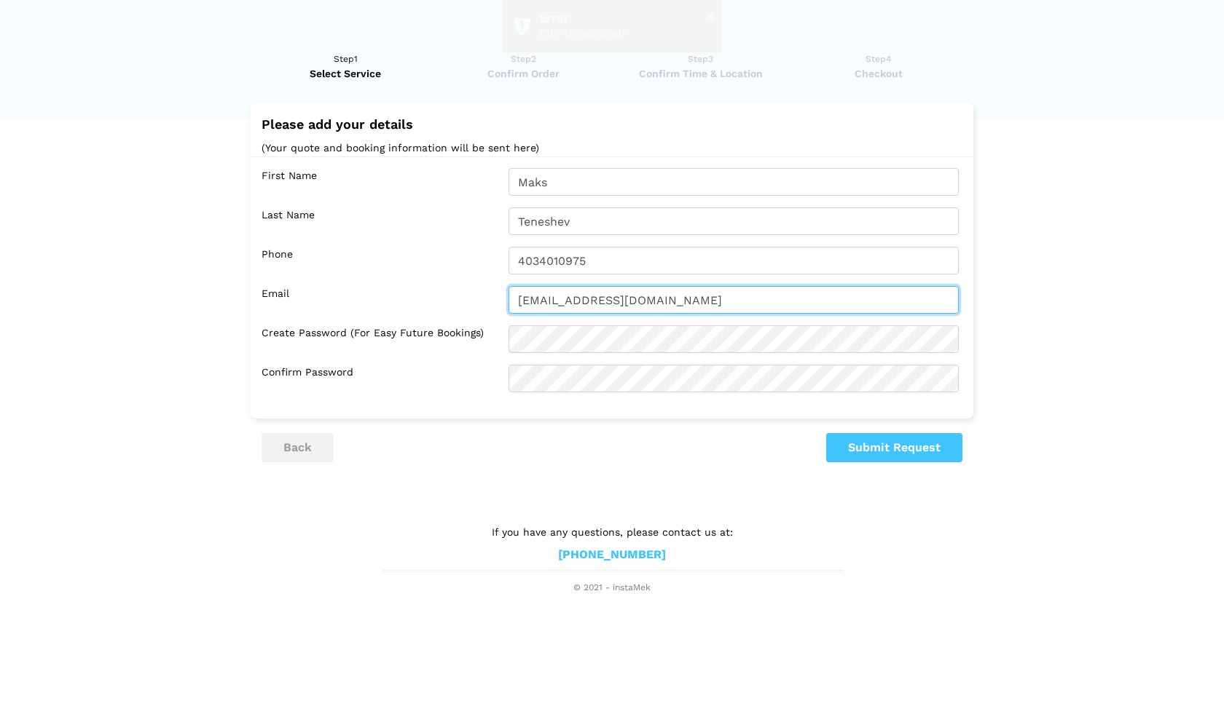
click at [543, 298] on input "[EMAIL_ADDRESS][DOMAIN_NAME]" at bounding box center [733, 300] width 450 height 28
click at [763, 304] on input "[EMAIL_ADDRESS][DOMAIN_NAME]" at bounding box center [733, 300] width 450 height 28
type input "[EMAIL_ADDRESS][DOMAIN_NAME]"
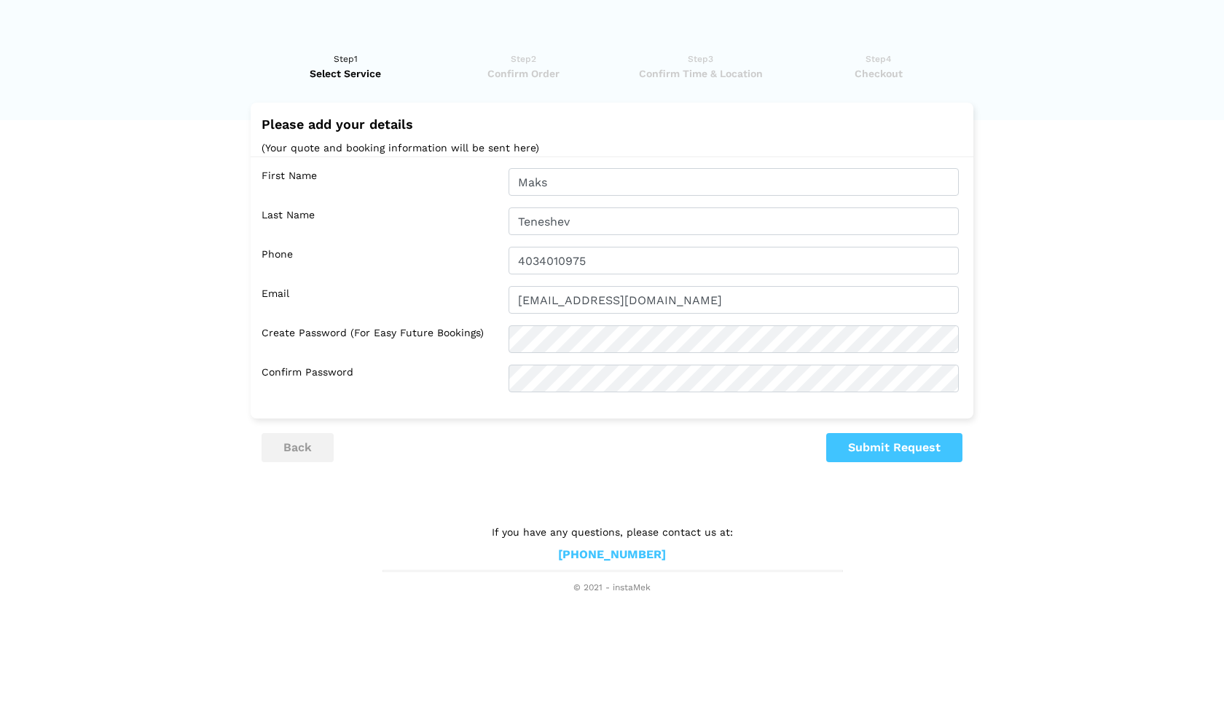
click at [312, 448] on button "back" at bounding box center [297, 447] width 72 height 29
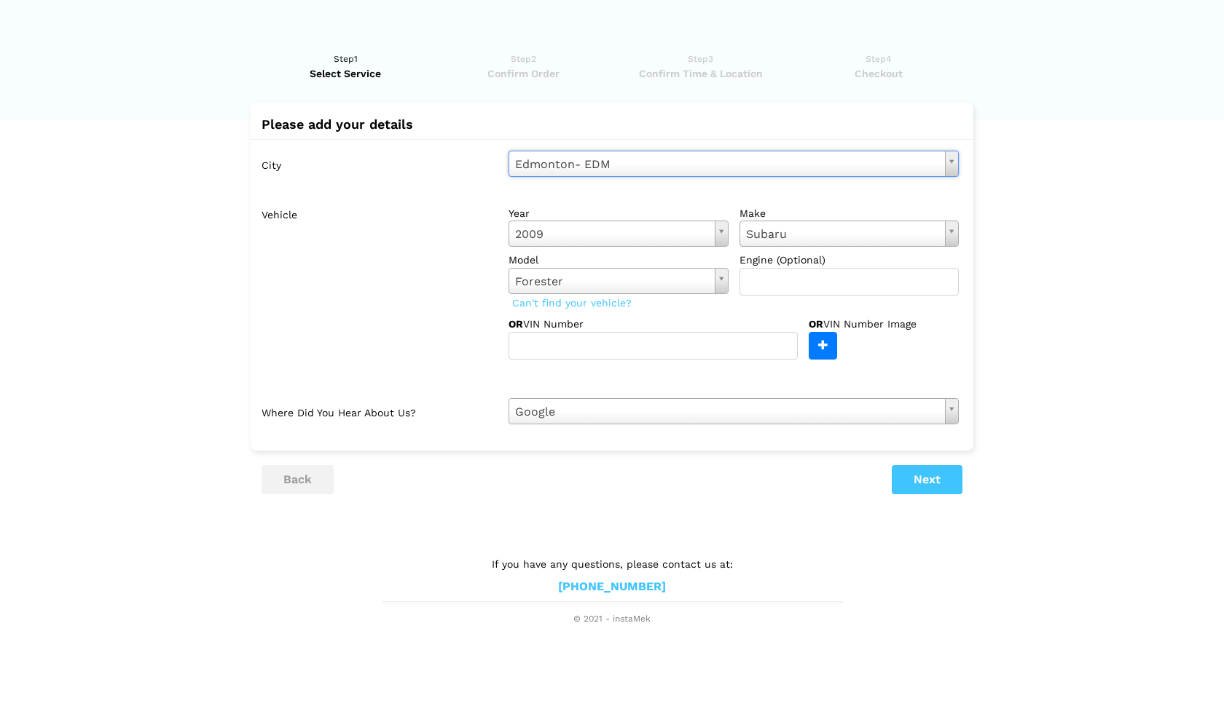
click at [912, 484] on button "Next" at bounding box center [926, 479] width 71 height 29
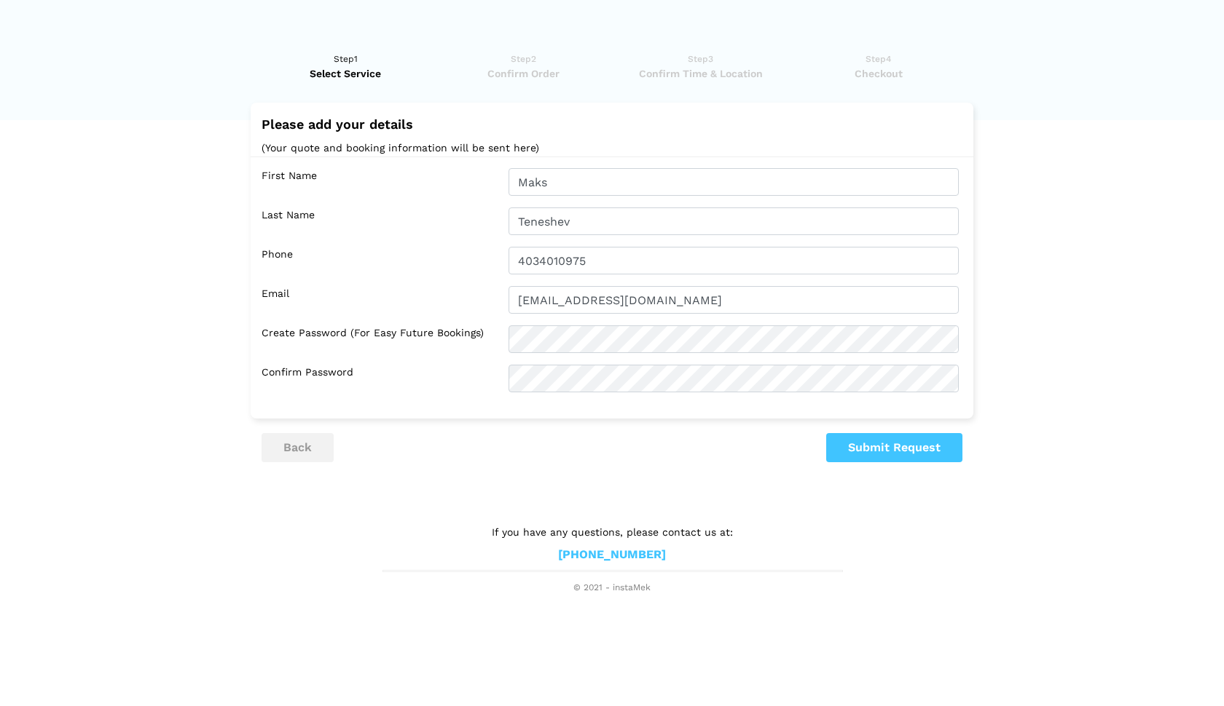
click at [875, 457] on button "Submit Request" at bounding box center [894, 447] width 136 height 29
